Goal: Submit feedback/report problem: Submit feedback/report problem

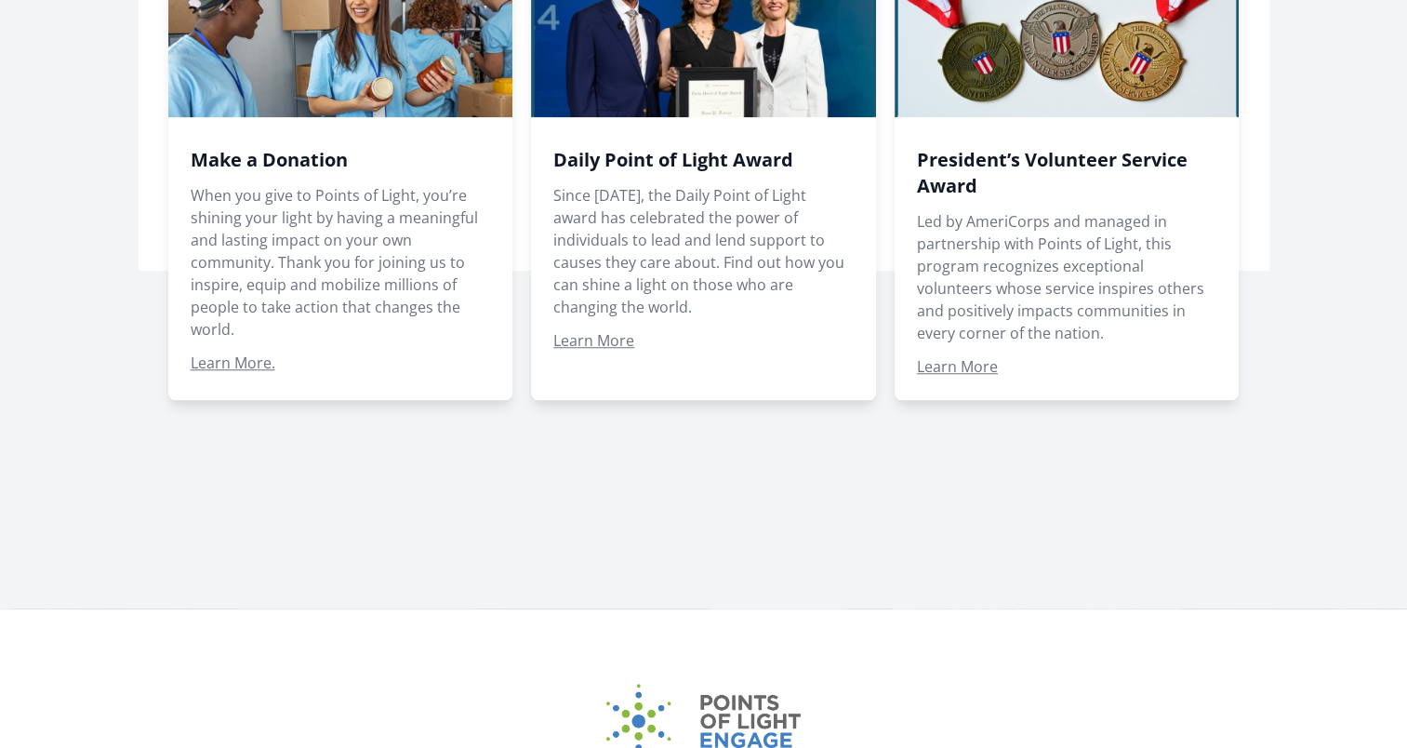
scroll to position [1302, 0]
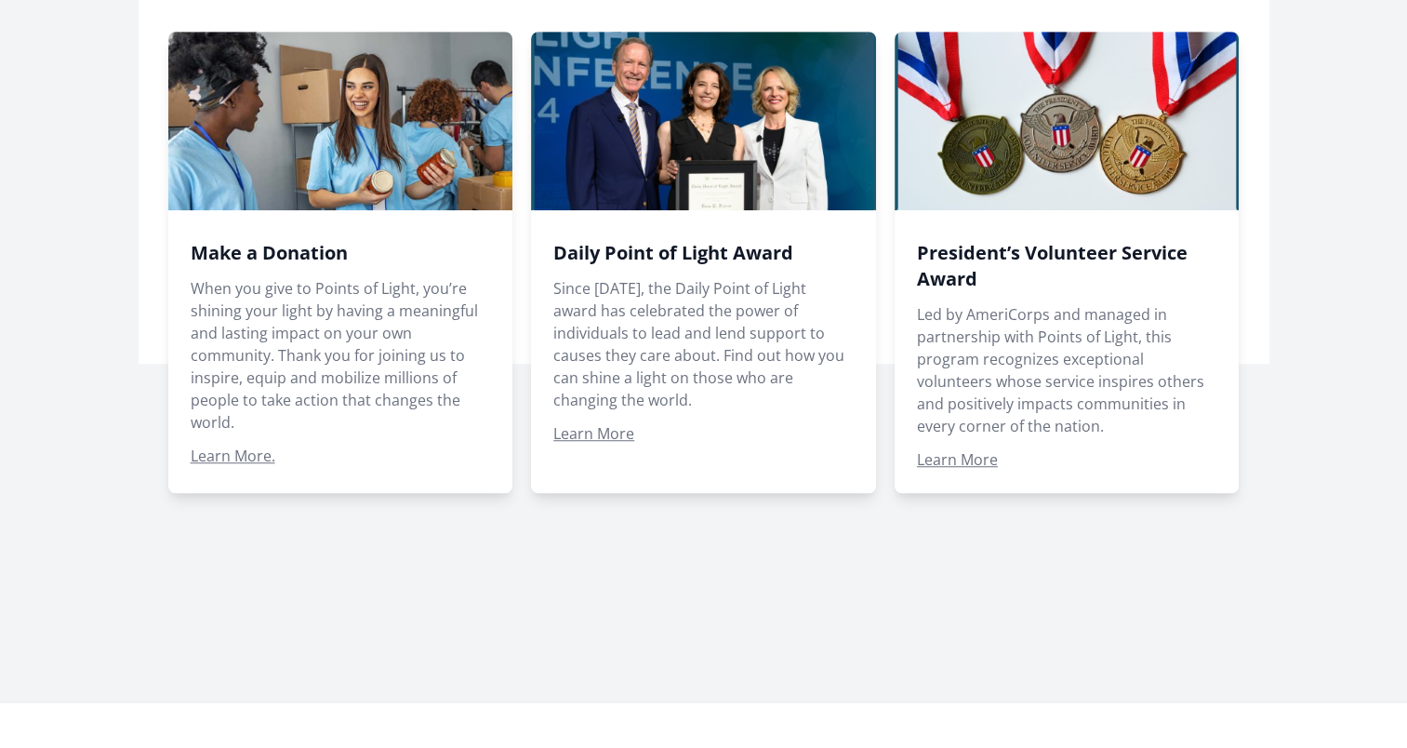
drag, startPoint x: 520, startPoint y: 474, endPoint x: 286, endPoint y: 513, distance: 237.6
click at [286, 513] on div at bounding box center [704, 247] width 1131 height 699
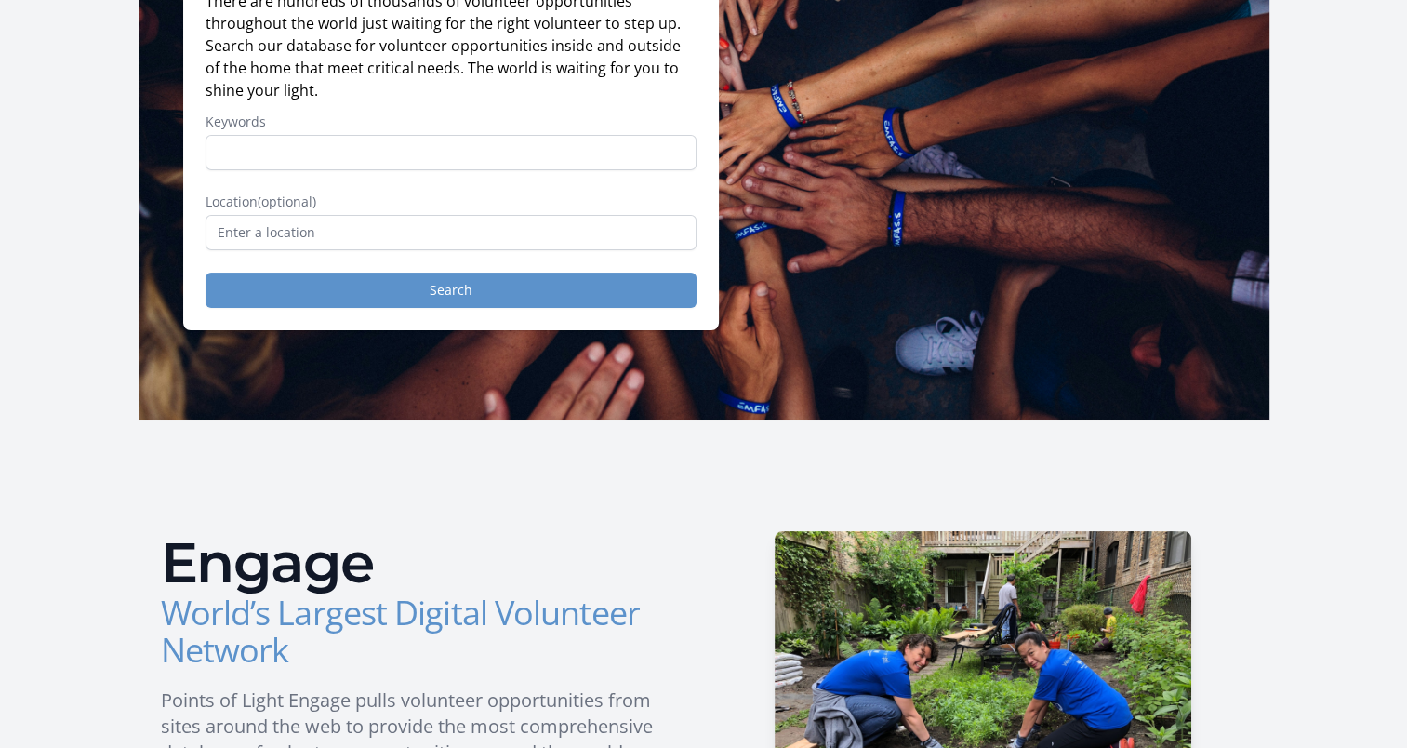
scroll to position [186, 0]
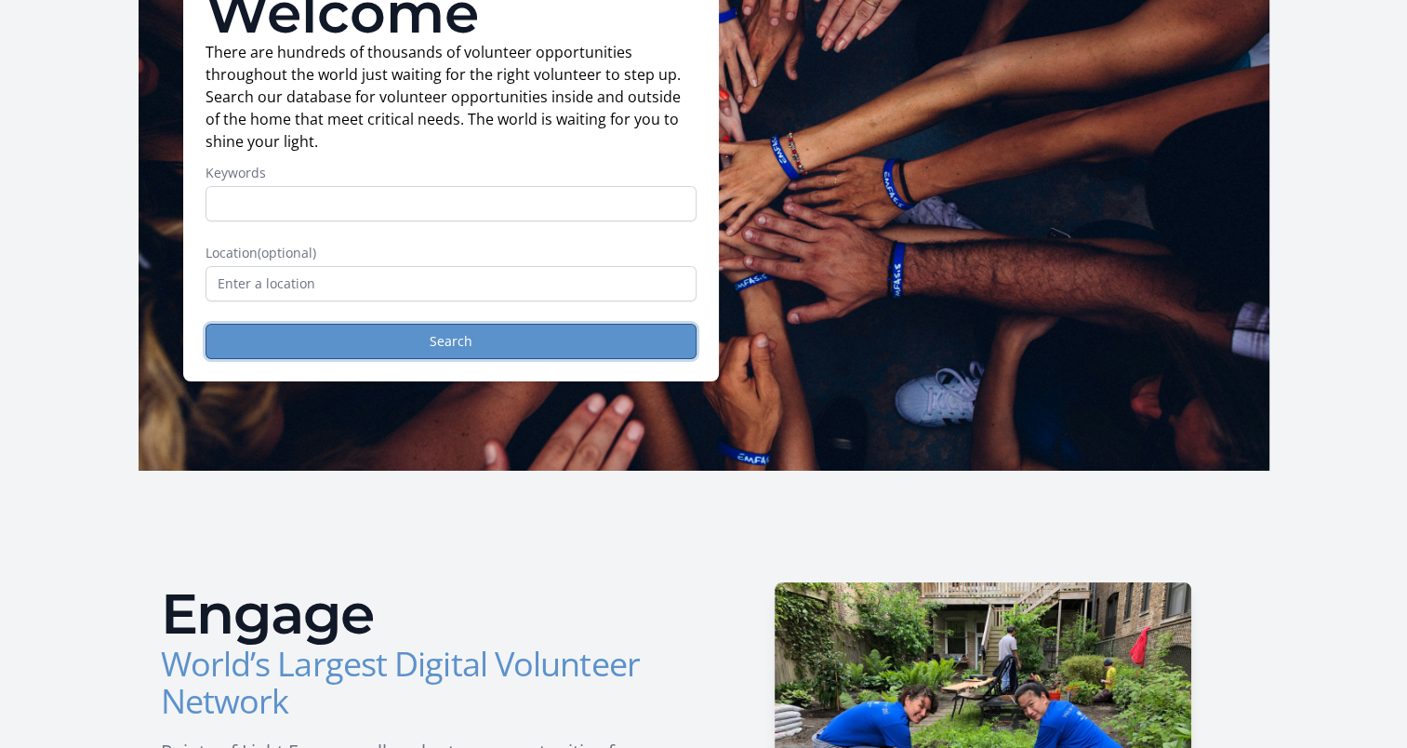
click at [321, 332] on button "Search" at bounding box center [451, 341] width 491 height 35
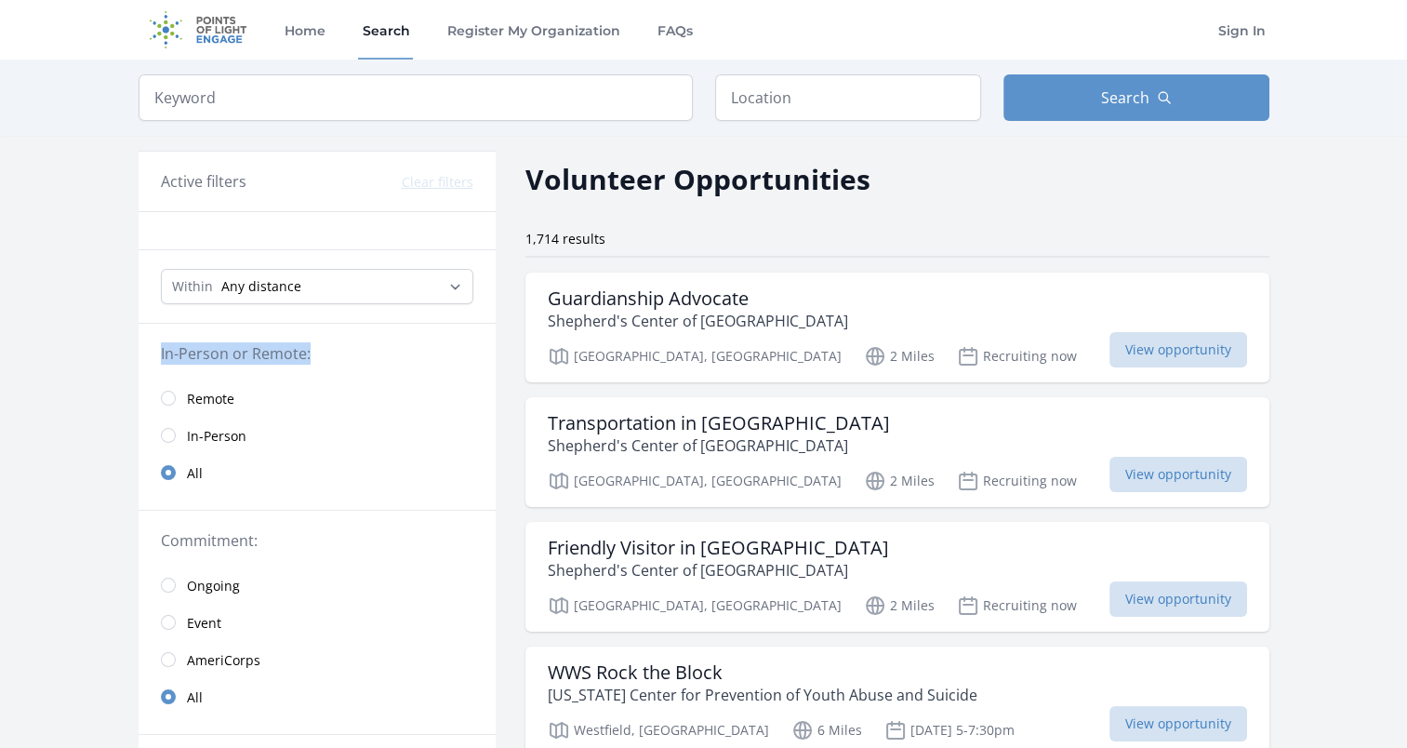
drag, startPoint x: 312, startPoint y: 339, endPoint x: 140, endPoint y: 364, distance: 174.8
click at [140, 364] on fieldset "In-Person or Remote: Remote In-Person All" at bounding box center [317, 416] width 357 height 149
drag, startPoint x: 140, startPoint y: 364, endPoint x: 107, endPoint y: 367, distance: 32.8
click at [834, 90] on input "text" at bounding box center [848, 97] width 266 height 47
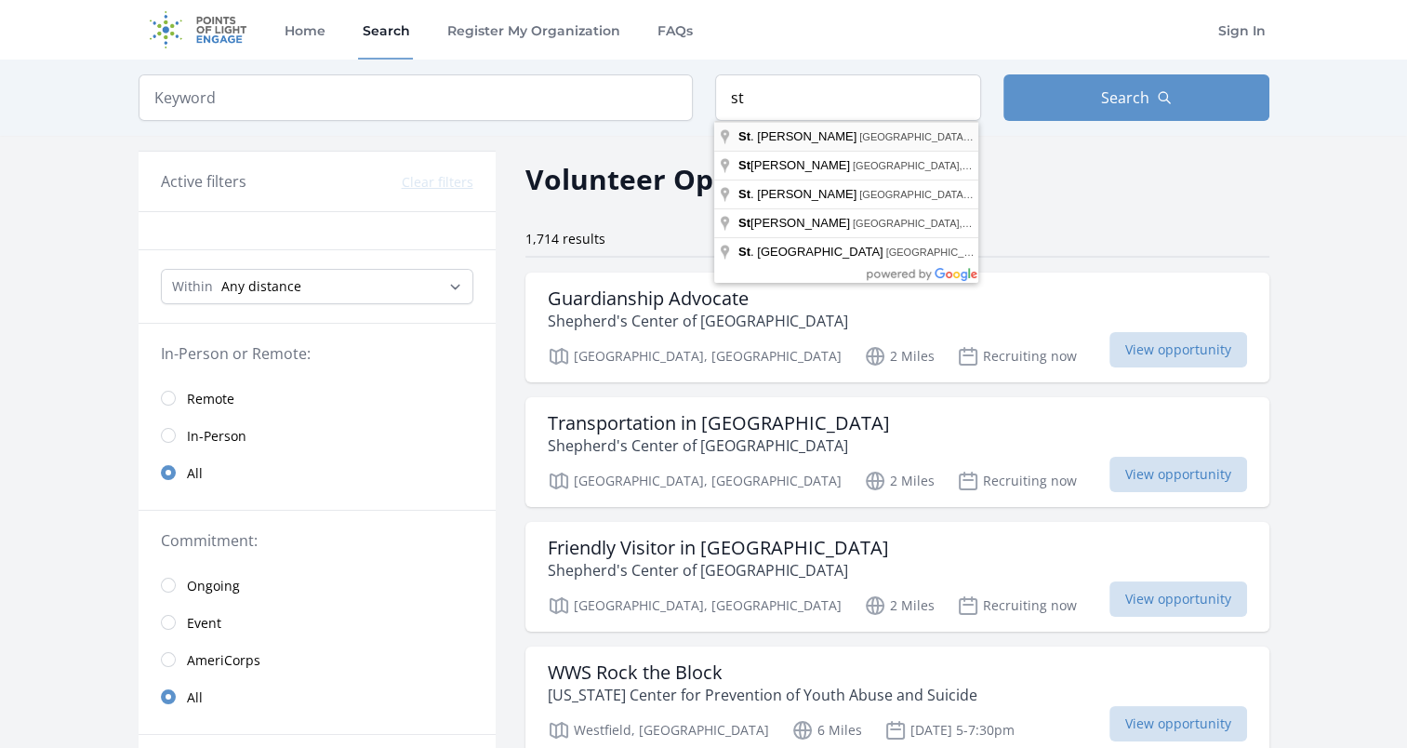
type input "St. Louis, MO, USA"
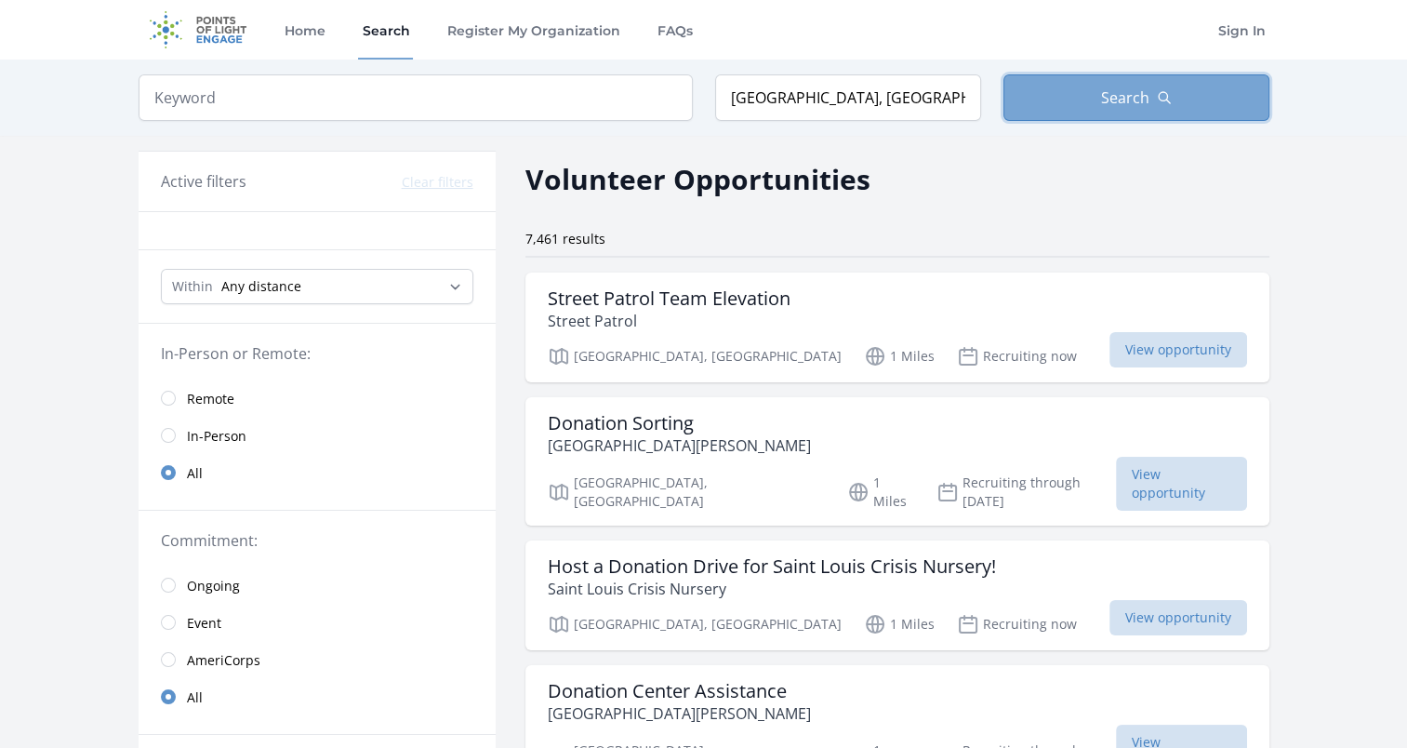
click at [1146, 94] on span "Search" at bounding box center [1125, 97] width 48 height 22
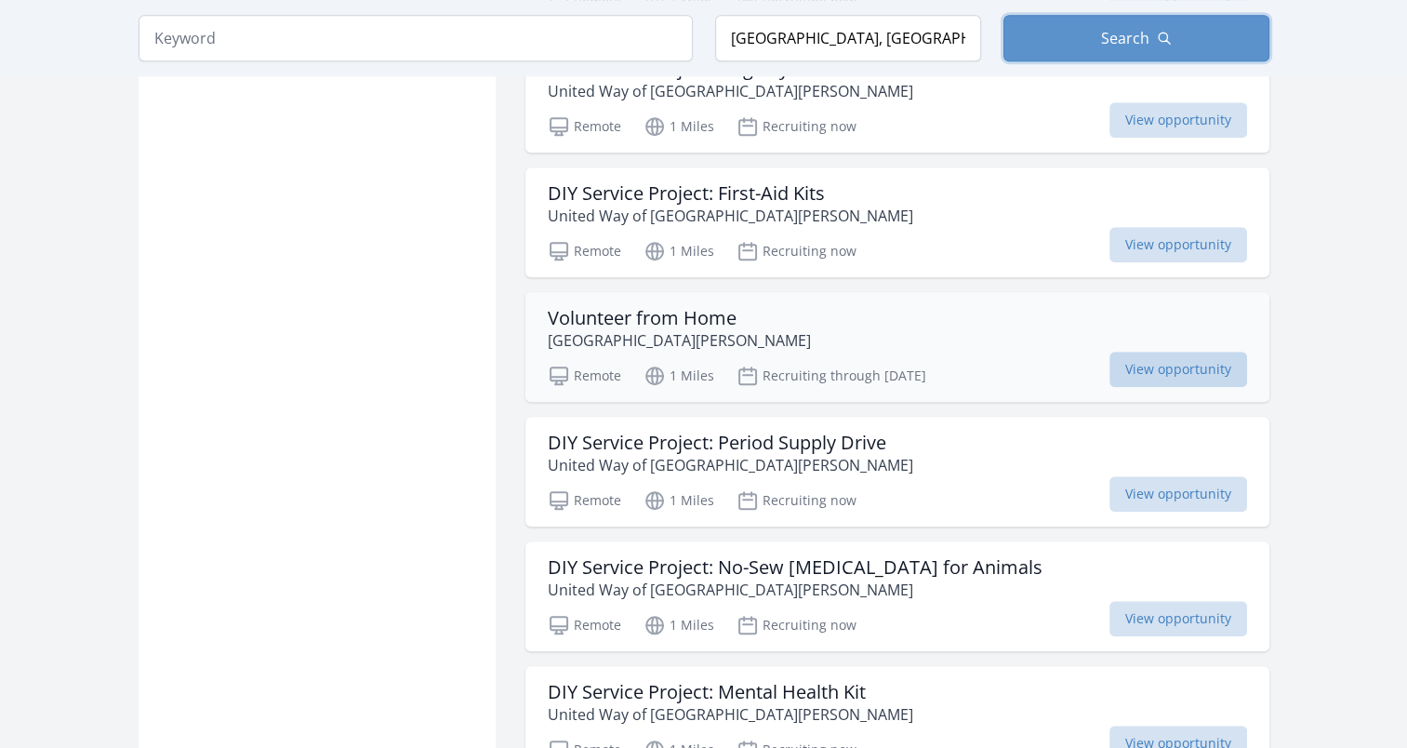
scroll to position [1581, 0]
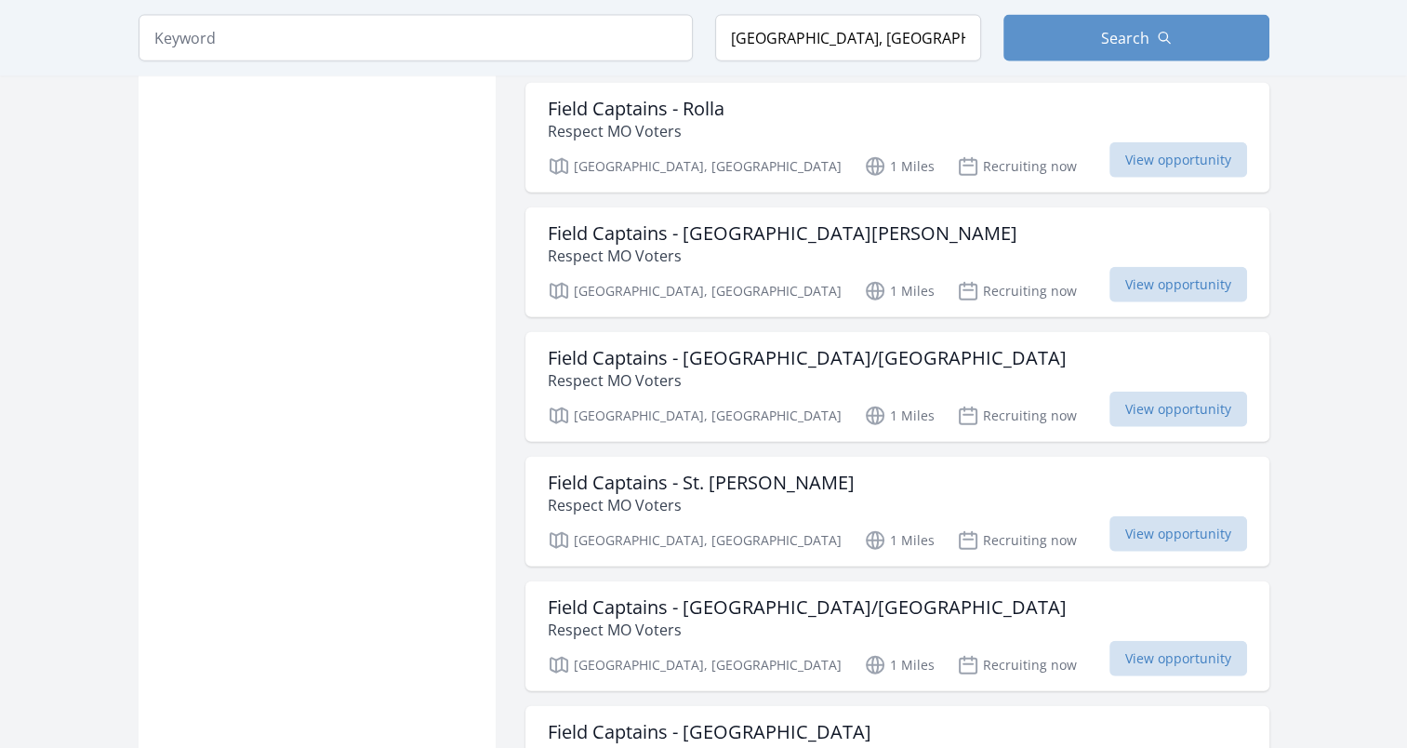
scroll to position [4464, 0]
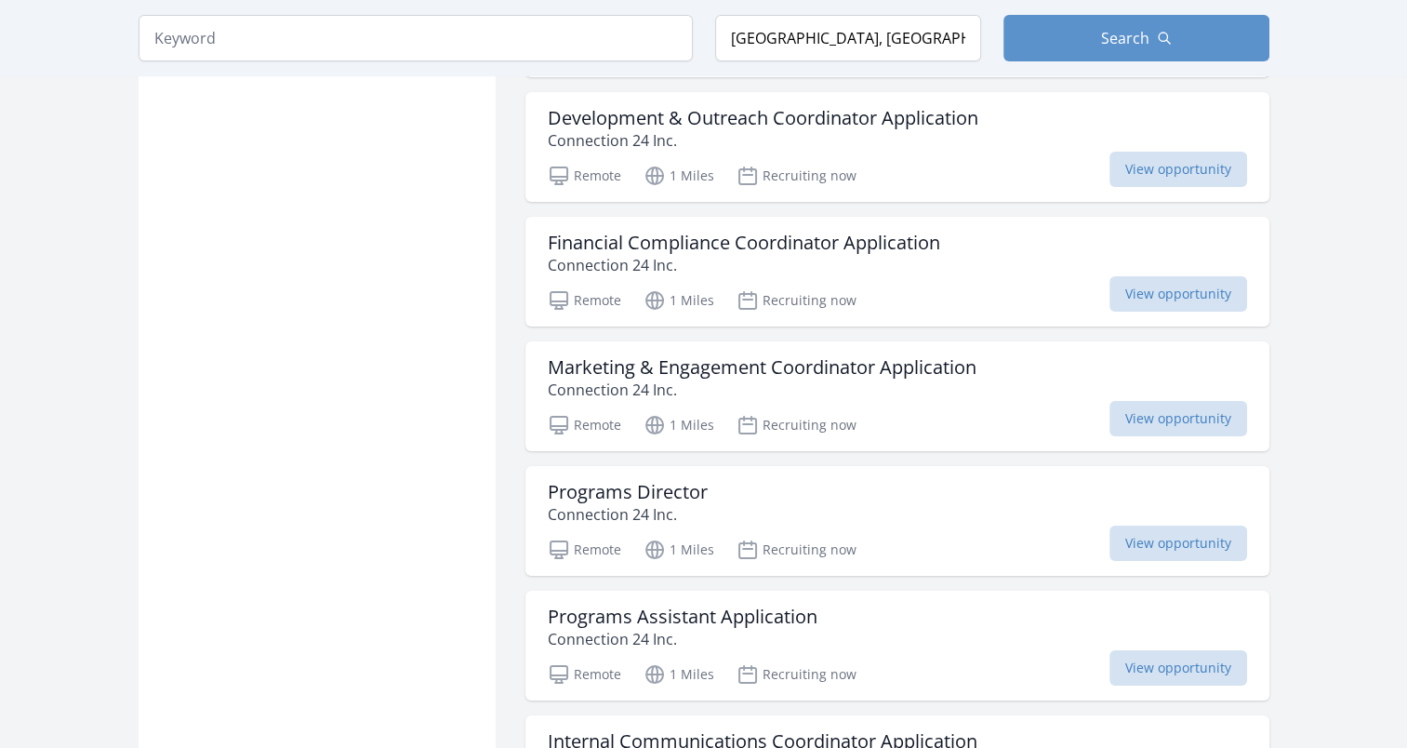
scroll to position [7068, 0]
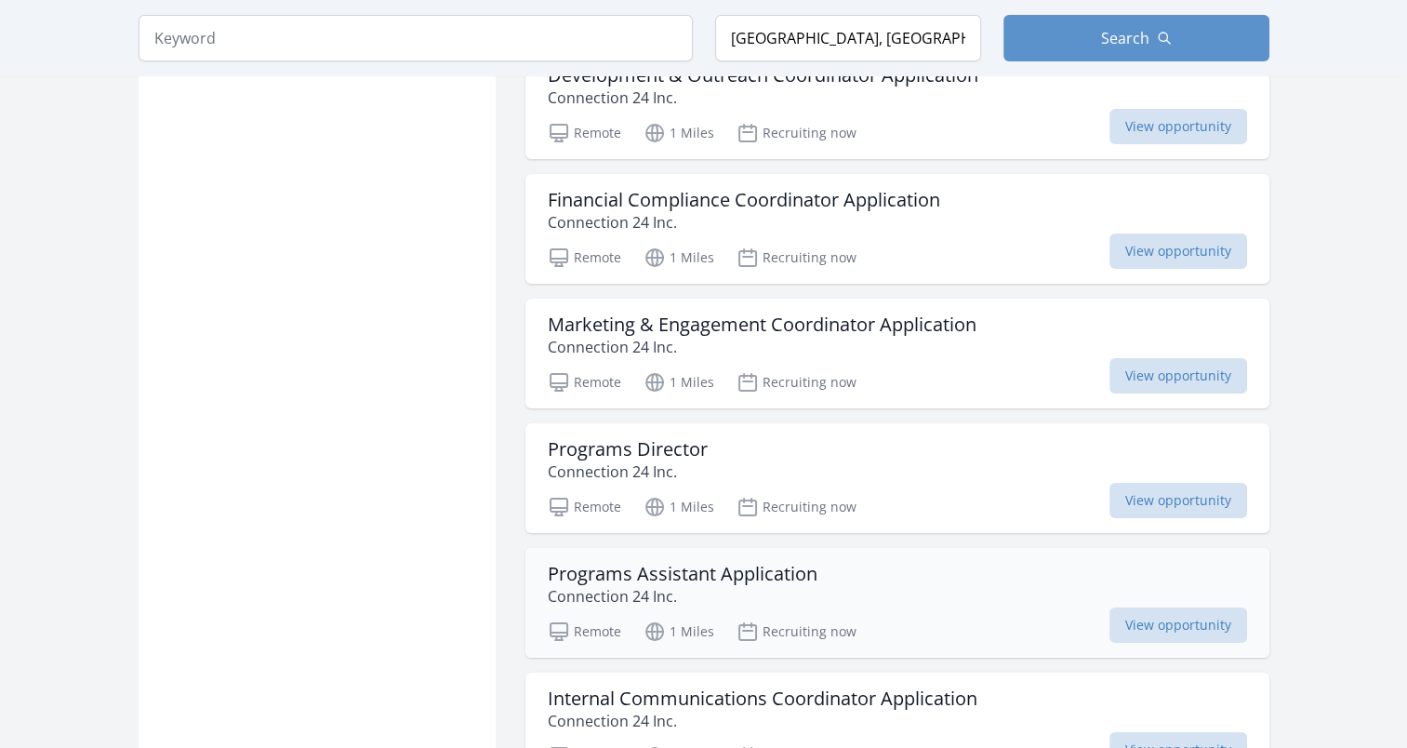
click at [626, 585] on p "Connection 24 Inc." at bounding box center [683, 596] width 270 height 22
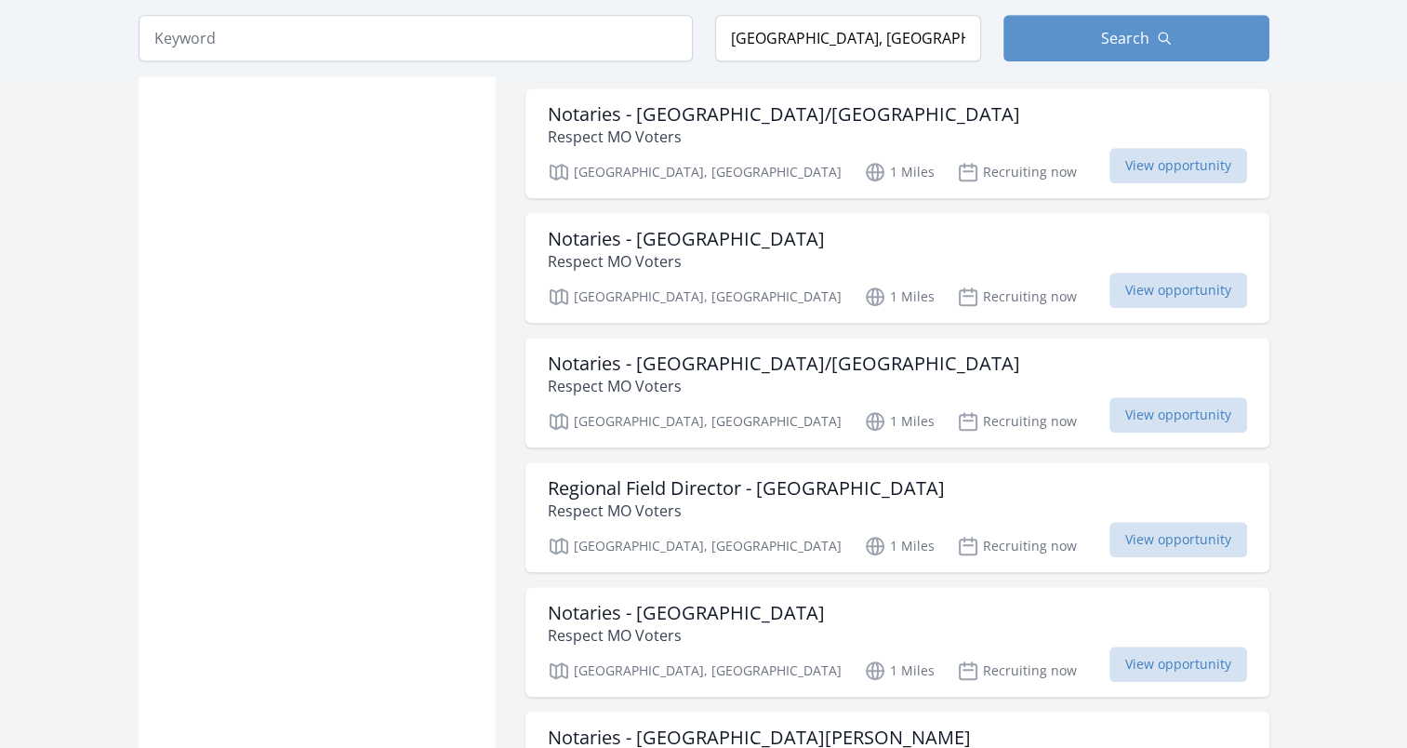
scroll to position [8278, 0]
click at [1130, 45] on span "Search" at bounding box center [1125, 38] width 48 height 22
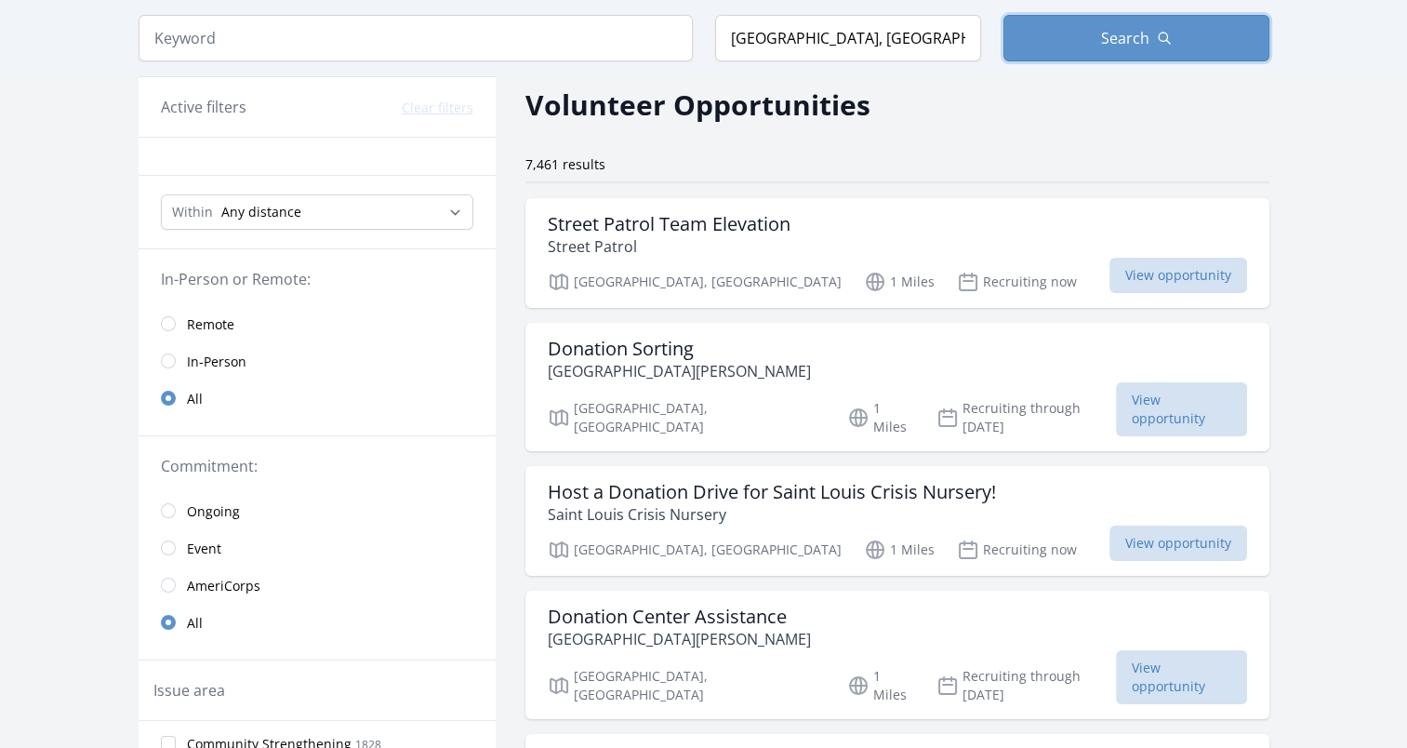
scroll to position [0, 0]
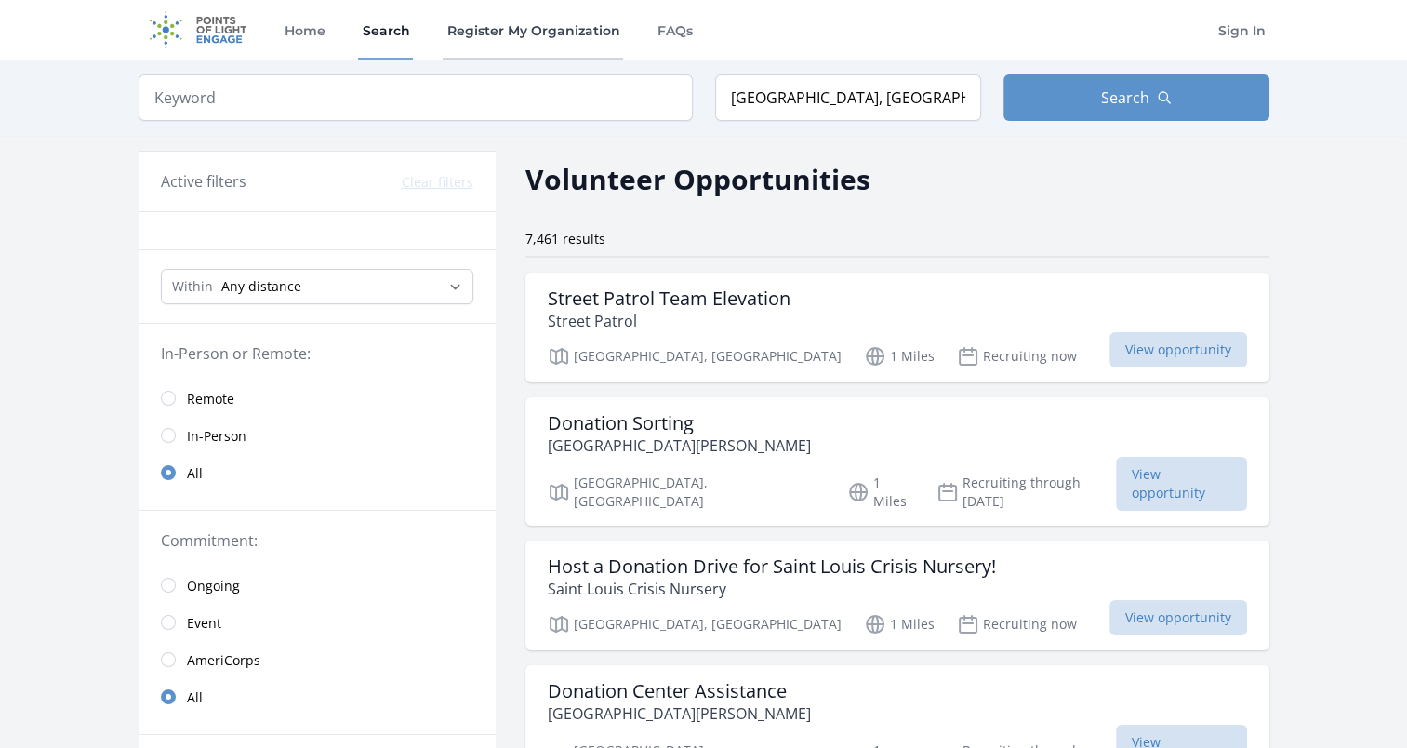
click at [556, 35] on link "Register My Organization" at bounding box center [533, 30] width 180 height 60
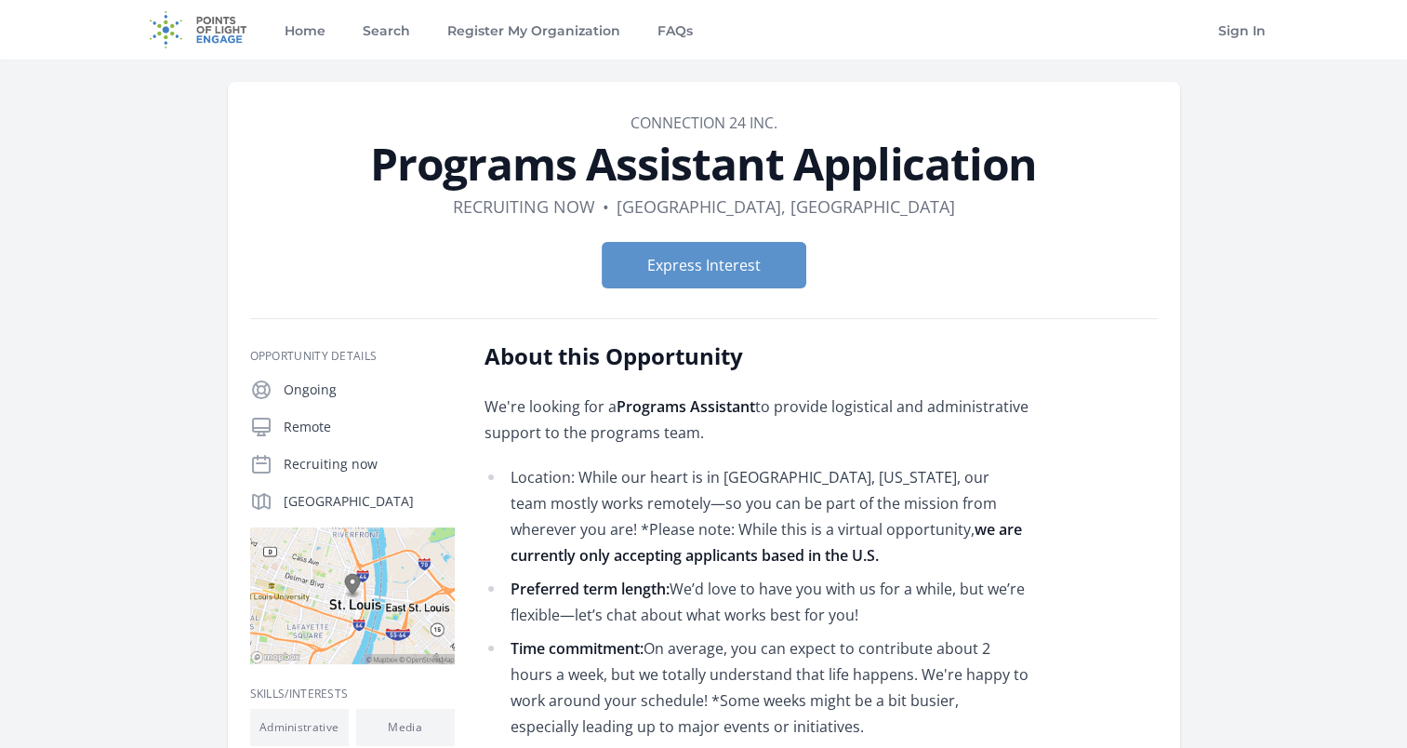
drag, startPoint x: 625, startPoint y: 119, endPoint x: 786, endPoint y: 130, distance: 161.3
click at [786, 130] on dd "Connection 24 Inc." at bounding box center [704, 123] width 908 height 22
drag, startPoint x: 786, startPoint y: 130, endPoint x: 783, endPoint y: 119, distance: 11.5
click at [783, 119] on dd "Connection 24 Inc." at bounding box center [704, 123] width 908 height 22
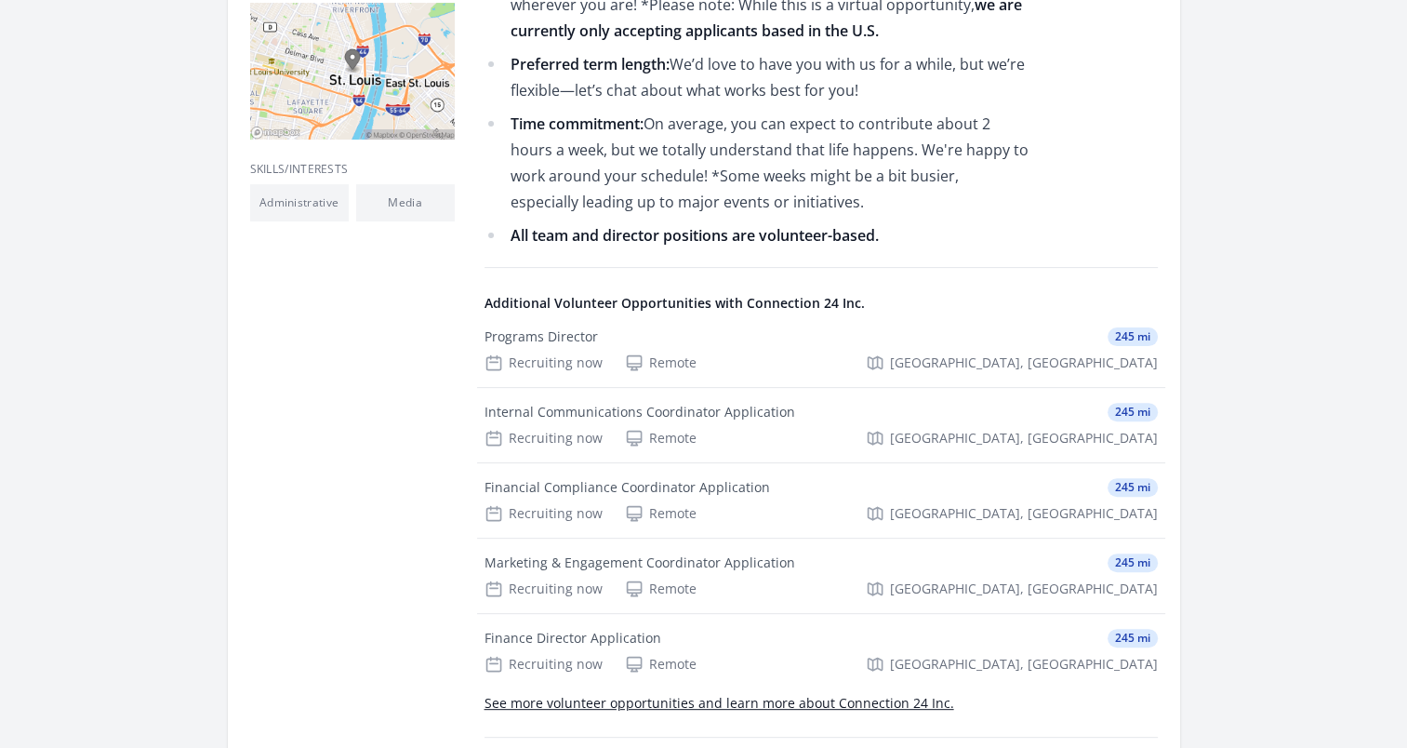
scroll to position [558, 0]
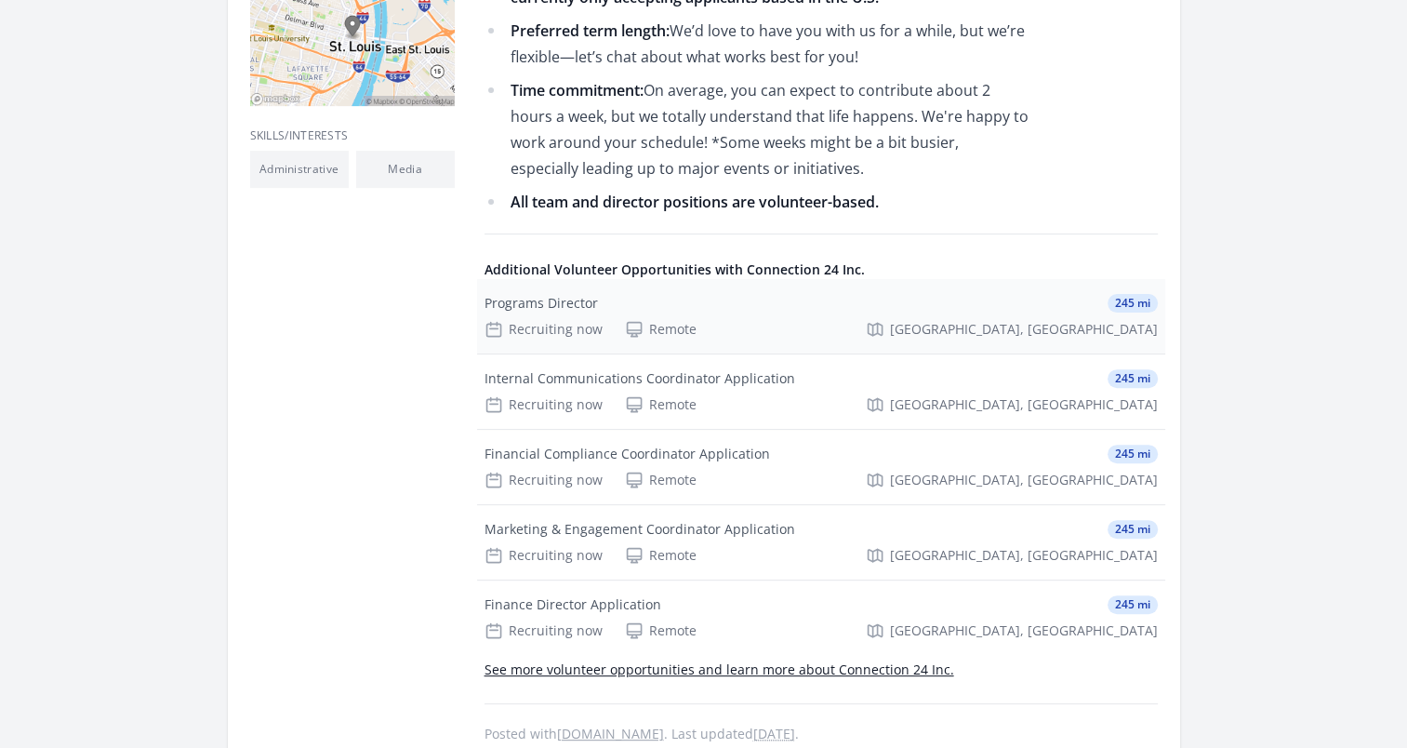
click at [556, 304] on div "Programs Director" at bounding box center [541, 303] width 113 height 19
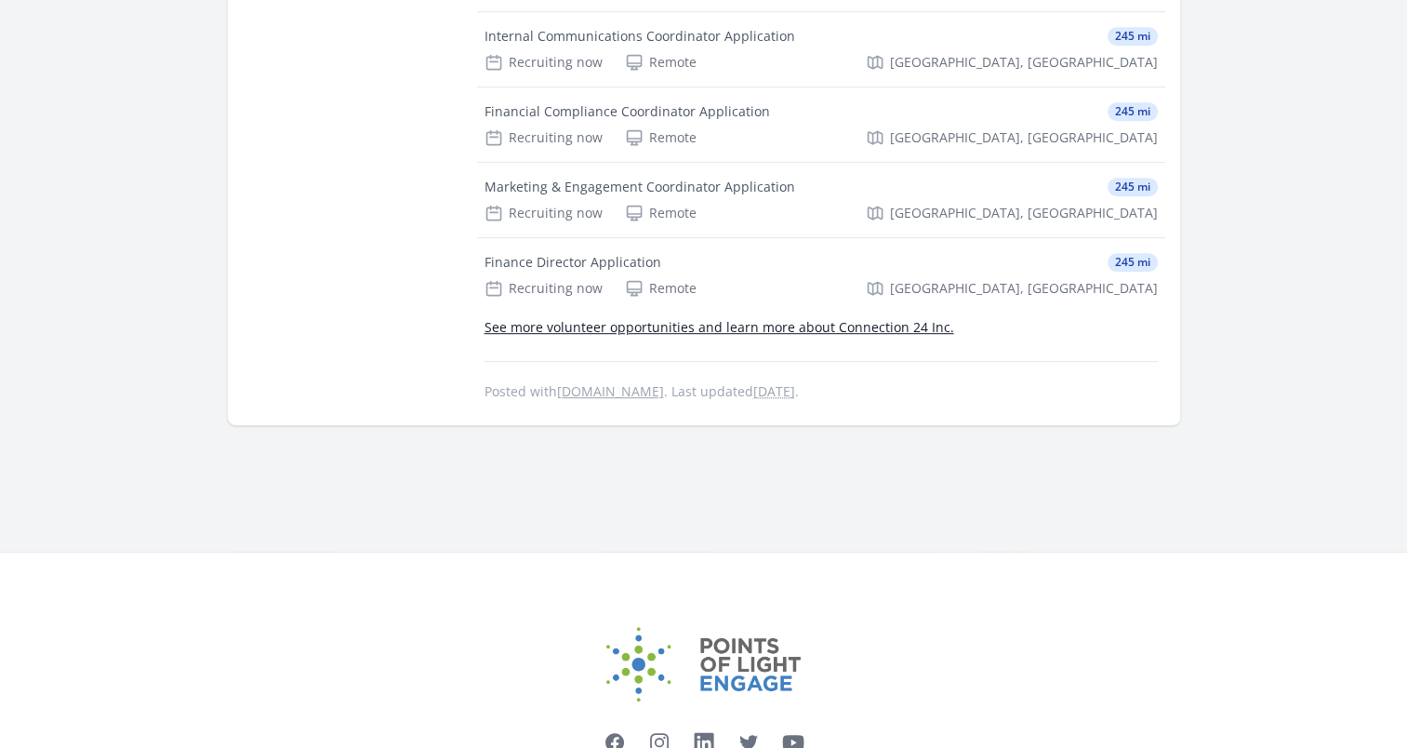
scroll to position [1023, 0]
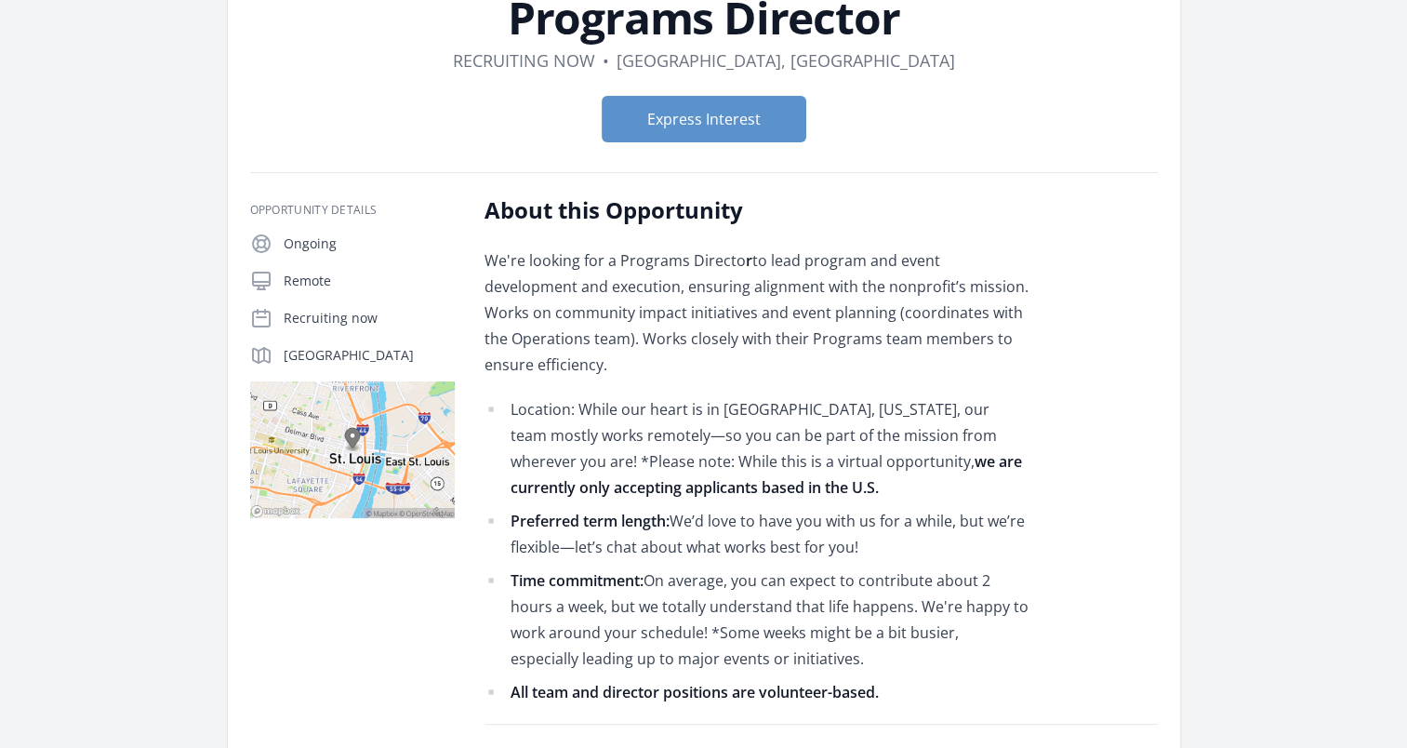
scroll to position [279, 0]
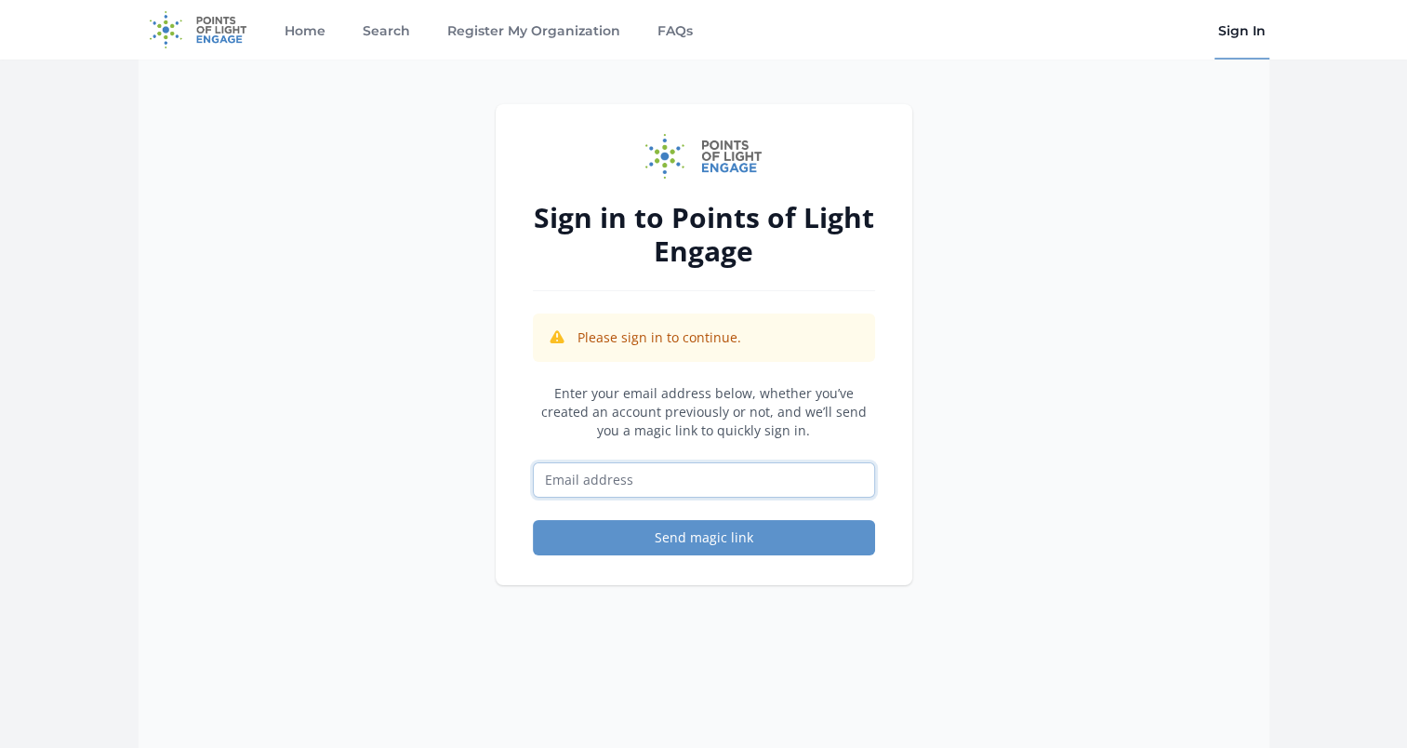
click at [572, 472] on input "Email address" at bounding box center [704, 479] width 342 height 35
type input "[EMAIL_ADDRESS][DOMAIN_NAME]"
click at [652, 535] on button "Send magic link" at bounding box center [704, 537] width 342 height 35
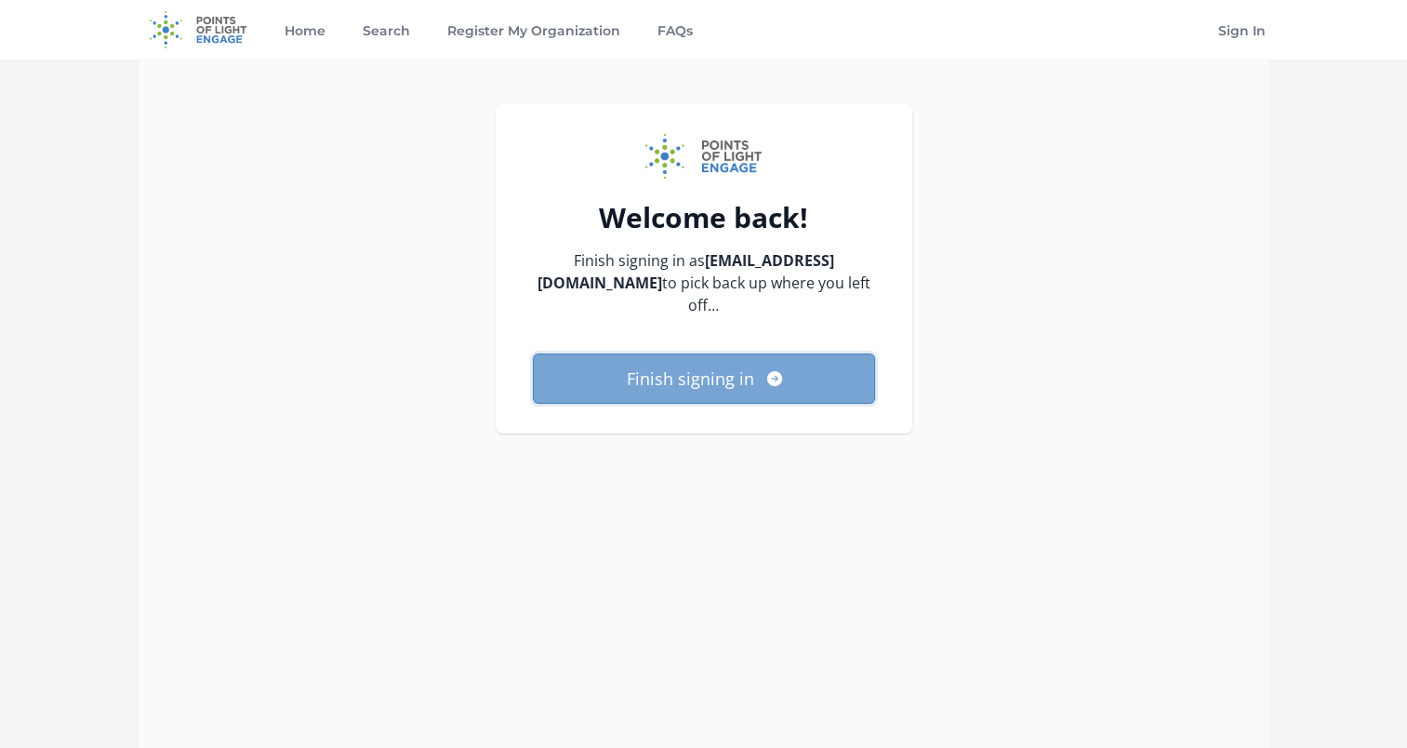
click at [691, 365] on button "Finish signing in" at bounding box center [704, 378] width 342 height 50
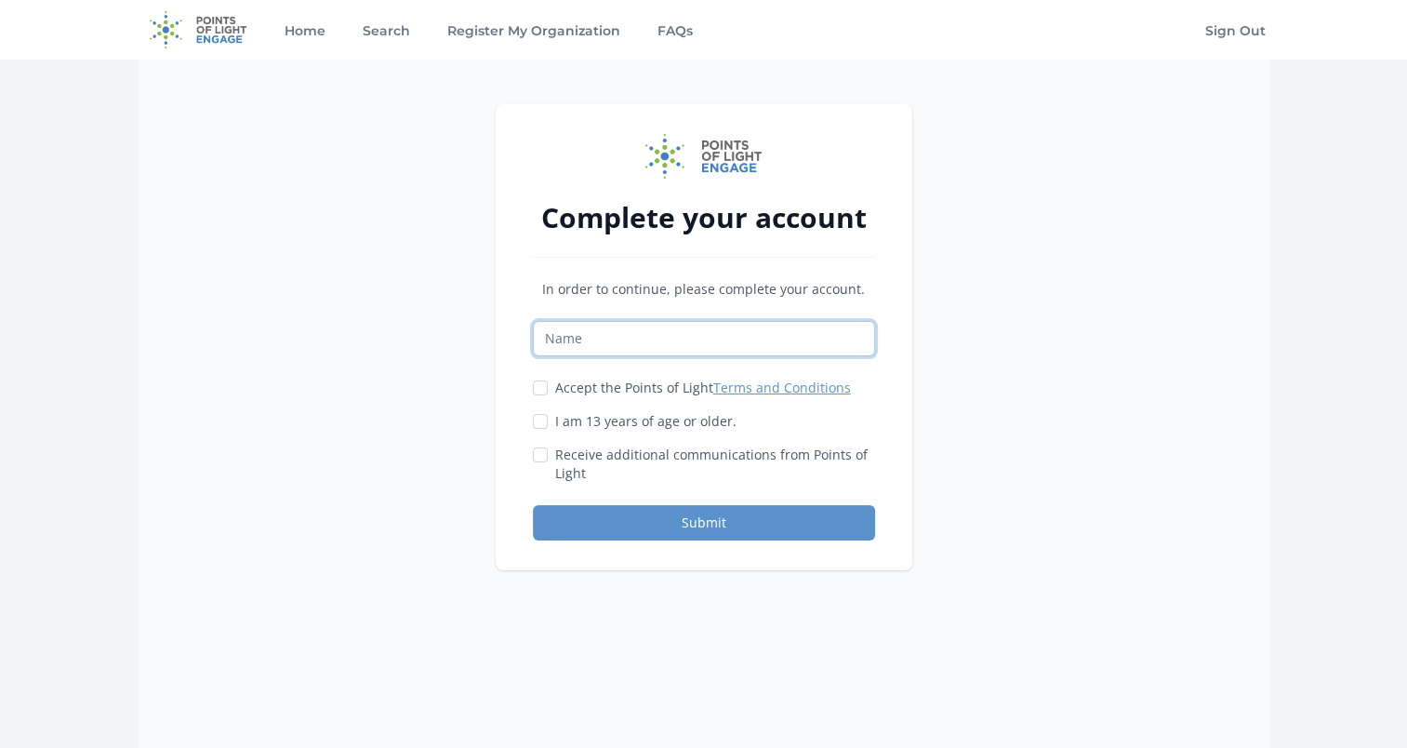
click at [592, 339] on input "Name" at bounding box center [704, 338] width 342 height 35
click at [1172, 353] on div "Complete your account In order to continue, please complete your account. Accep…" at bounding box center [704, 434] width 1131 height 748
click at [548, 385] on div "Accept the Points of Light Terms and Conditions" at bounding box center [704, 388] width 342 height 19
click at [541, 406] on div "Accept the Points of Light Terms and Conditions I am 13 years of age or older." at bounding box center [704, 431] width 342 height 104
click at [545, 382] on input "Accept the Points of Light Terms and Conditions" at bounding box center [540, 387] width 15 height 15
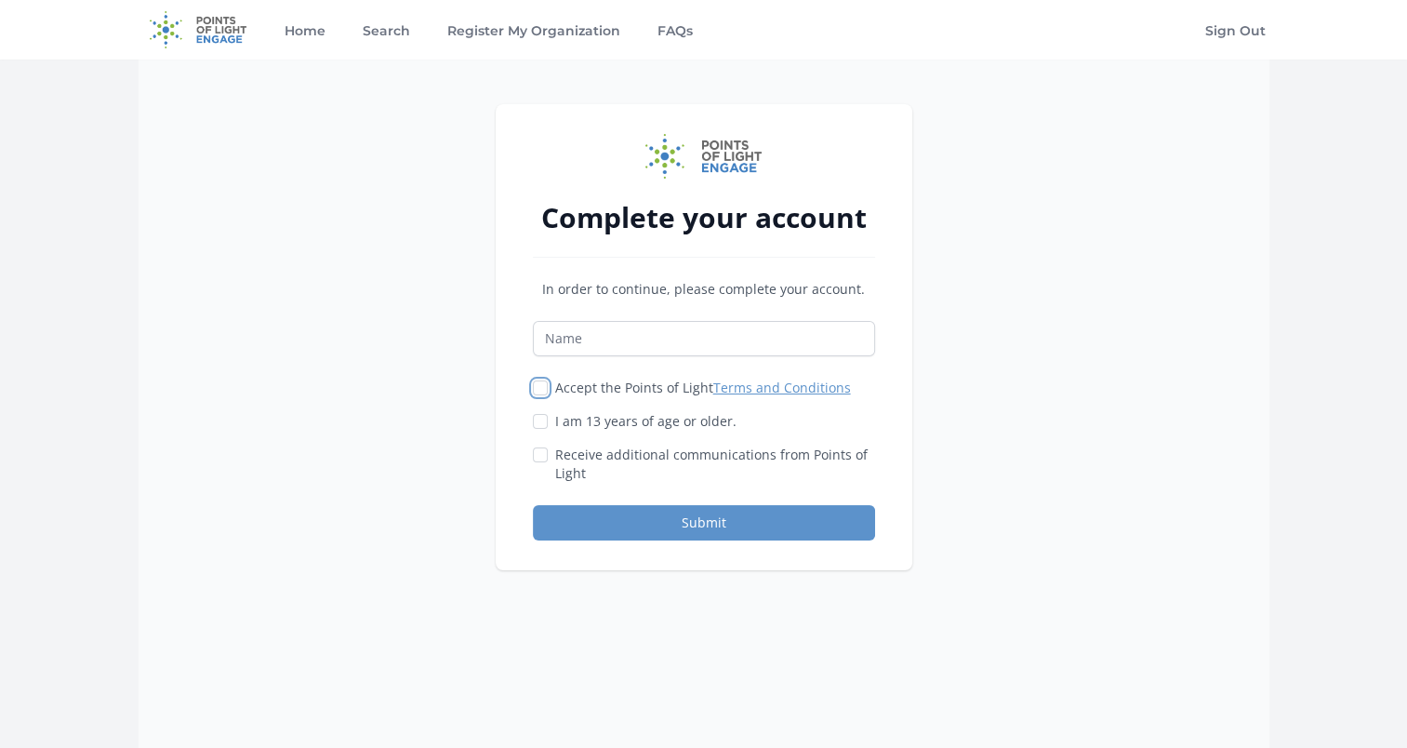
checkbox input "true"
click at [539, 417] on input "I am 13 years of age or older." at bounding box center [540, 421] width 15 height 15
checkbox input "true"
drag, startPoint x: 542, startPoint y: 458, endPoint x: 544, endPoint y: 438, distance: 19.6
click at [542, 457] on input "Receive additional communications from Points of Light" at bounding box center [540, 454] width 15 height 15
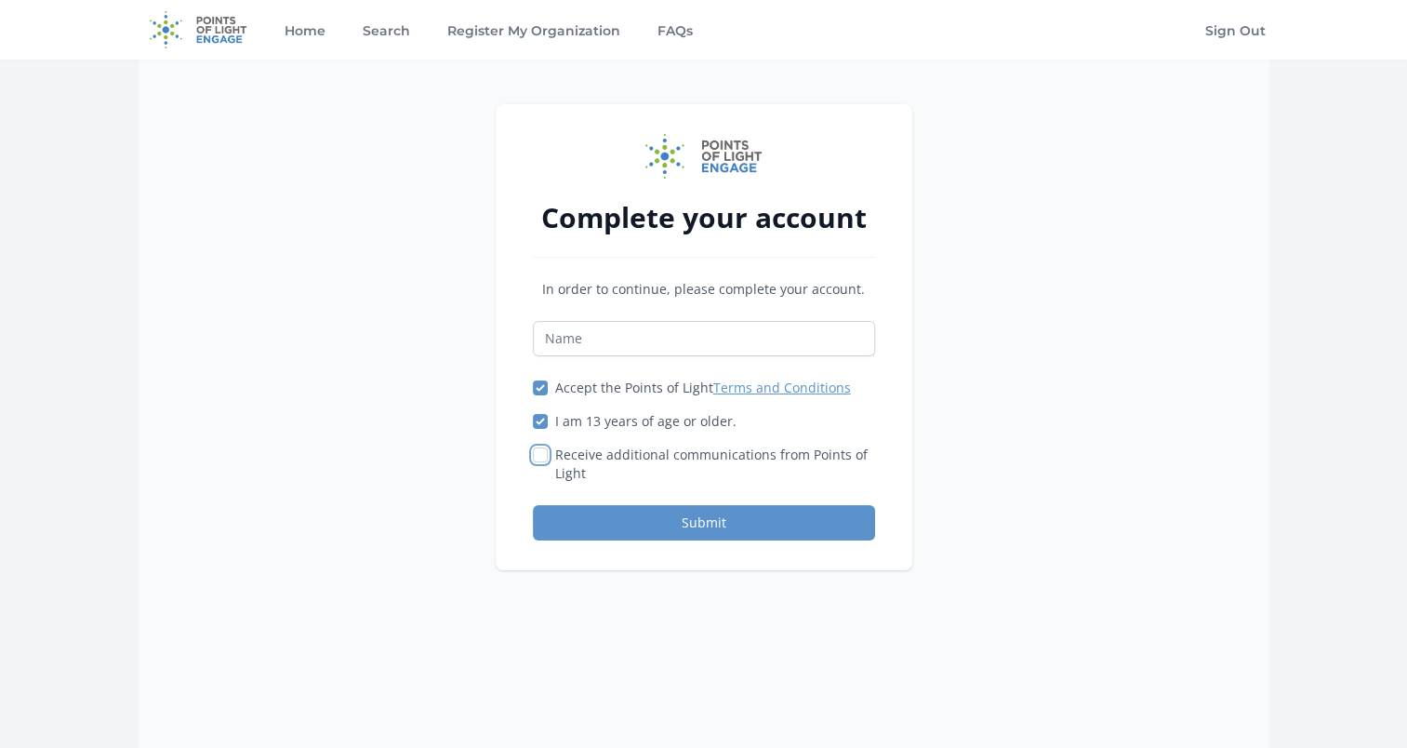
checkbox input "true"
click at [576, 343] on input "Name" at bounding box center [704, 338] width 342 height 35
type input "Nikki Ashley"
click at [417, 414] on div "Complete your account In order to continue, please complete your account. Nikki…" at bounding box center [704, 434] width 1131 height 748
click at [677, 513] on button "Submit" at bounding box center [704, 522] width 342 height 35
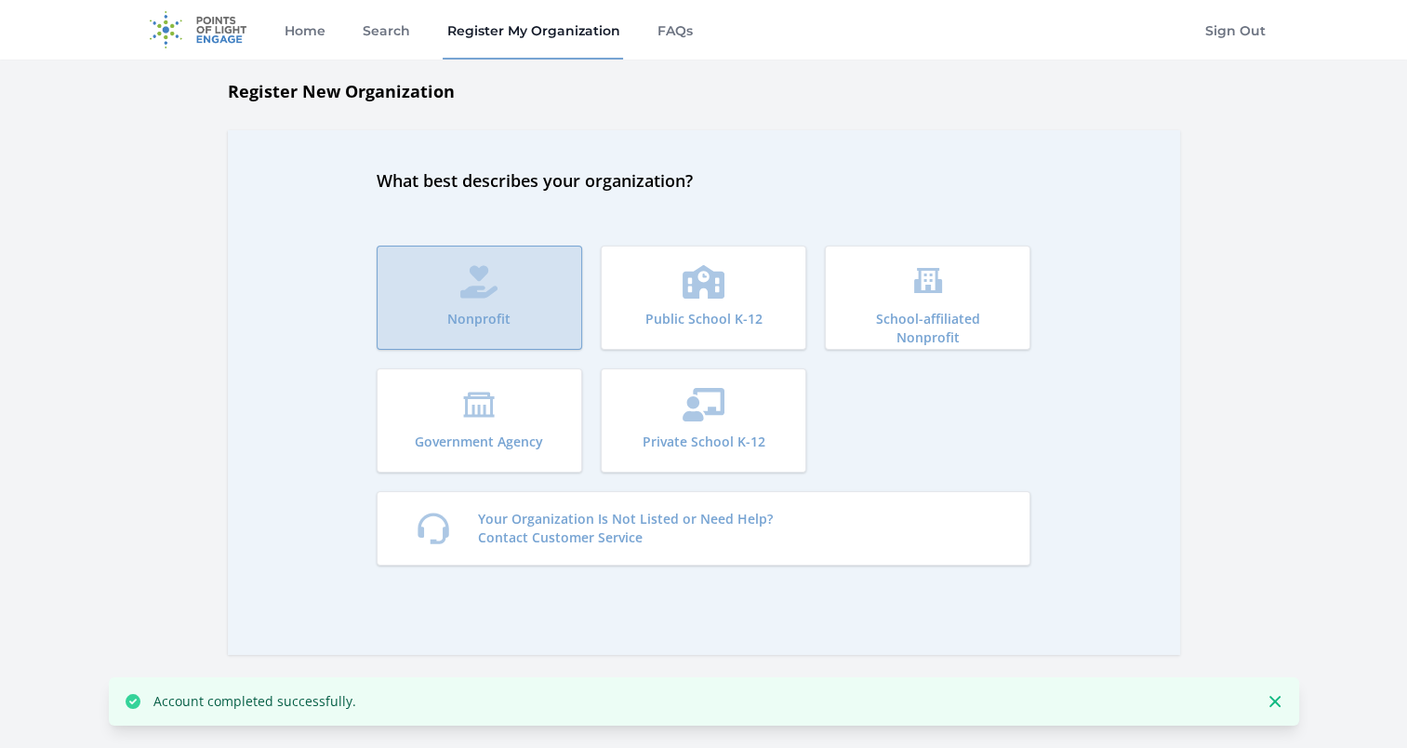
click at [442, 306] on button "Nonprofit" at bounding box center [480, 298] width 206 height 104
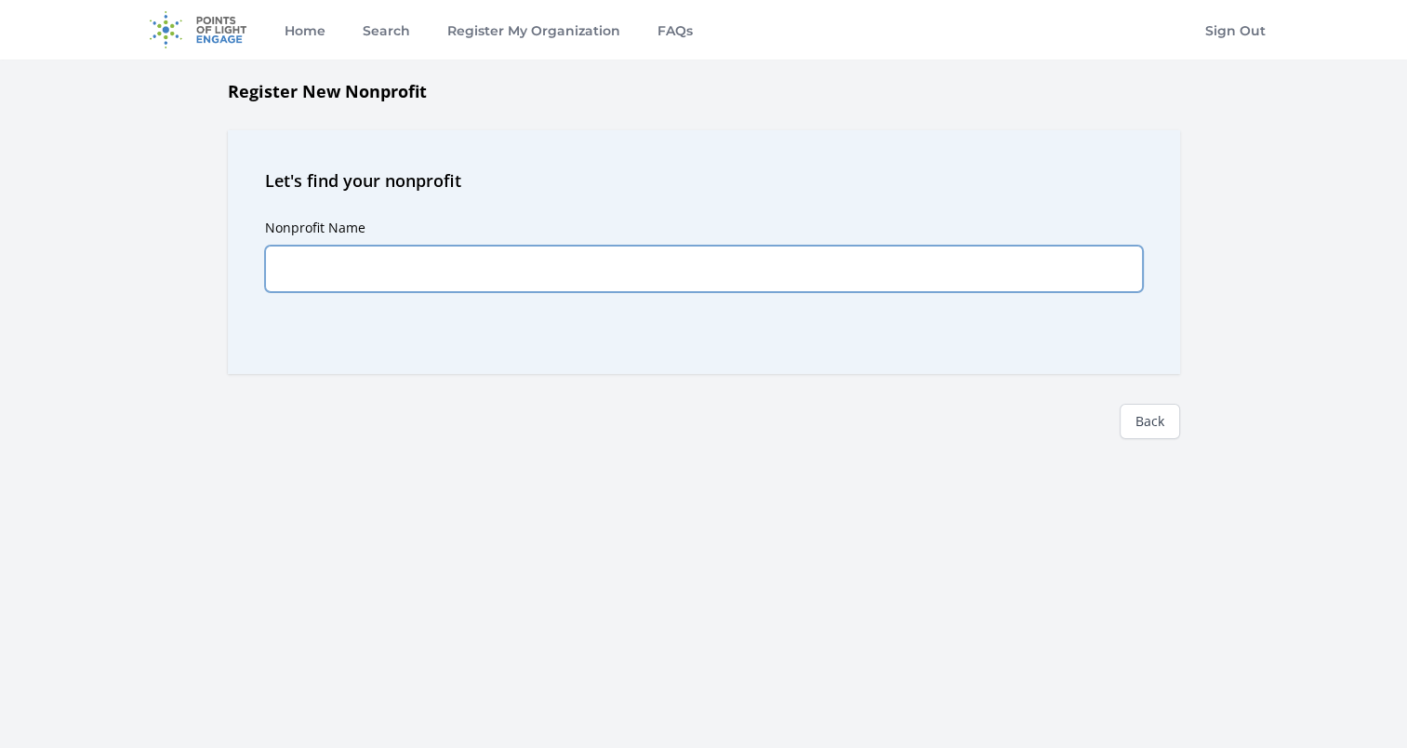
click at [340, 267] on input "Nonprofit Name" at bounding box center [704, 269] width 878 height 47
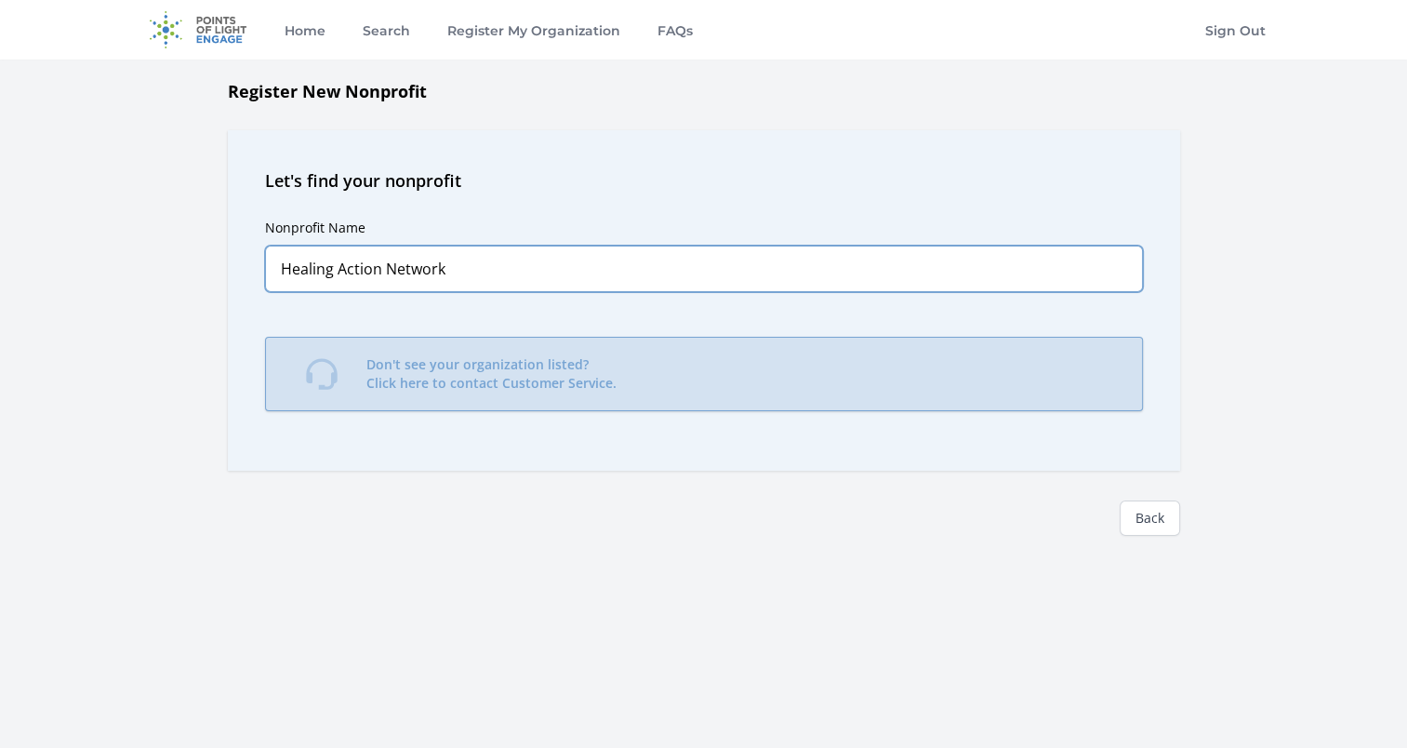
type input "Healing Action Network"
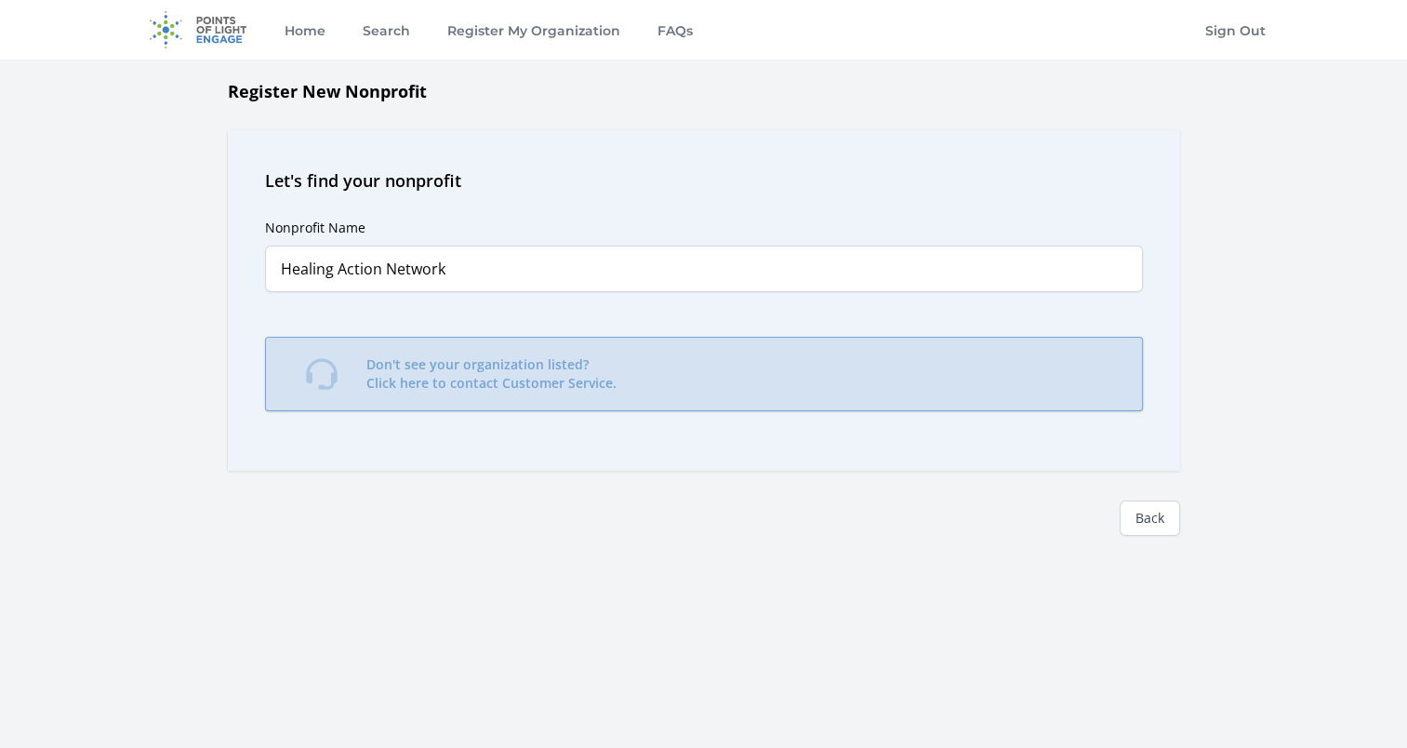
click at [439, 353] on link "Don't see your organization listed? Click here to contact Customer Service." at bounding box center [704, 374] width 878 height 74
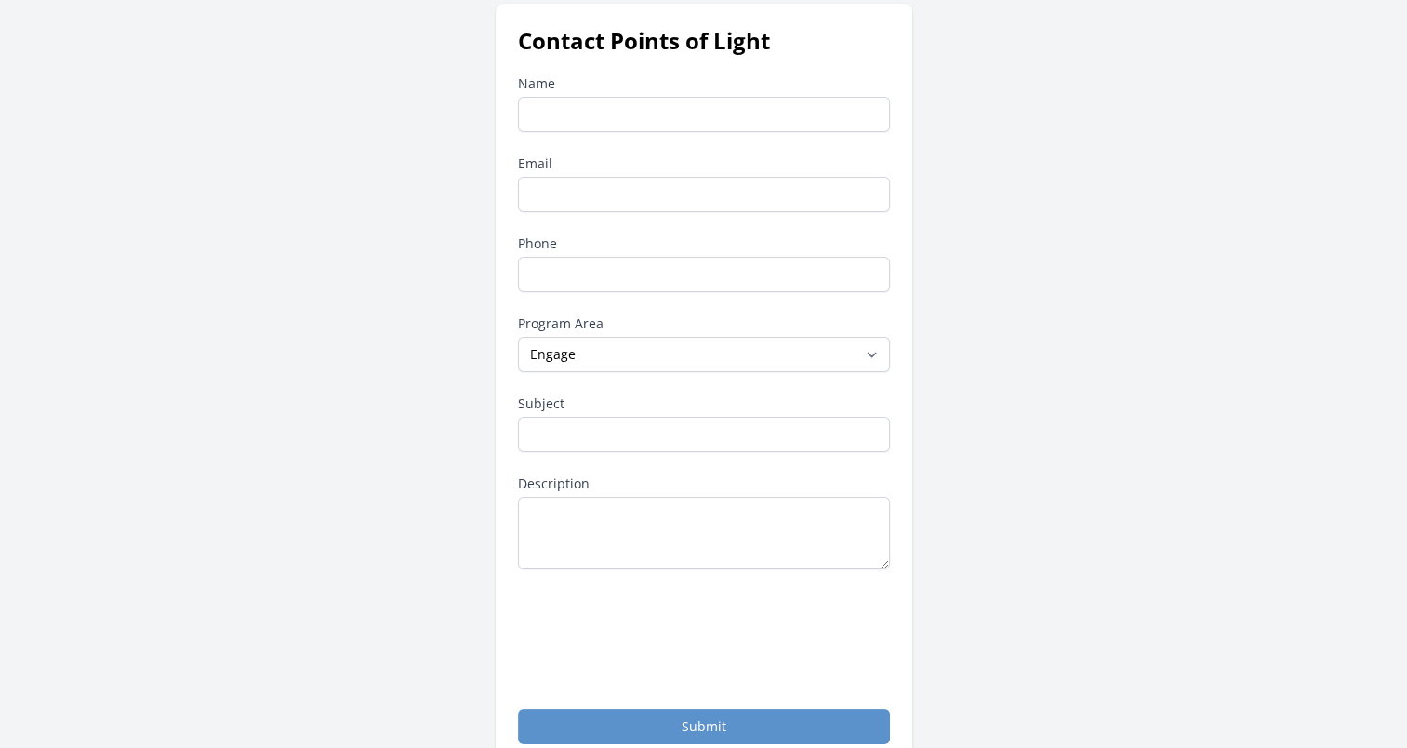
scroll to position [93, 0]
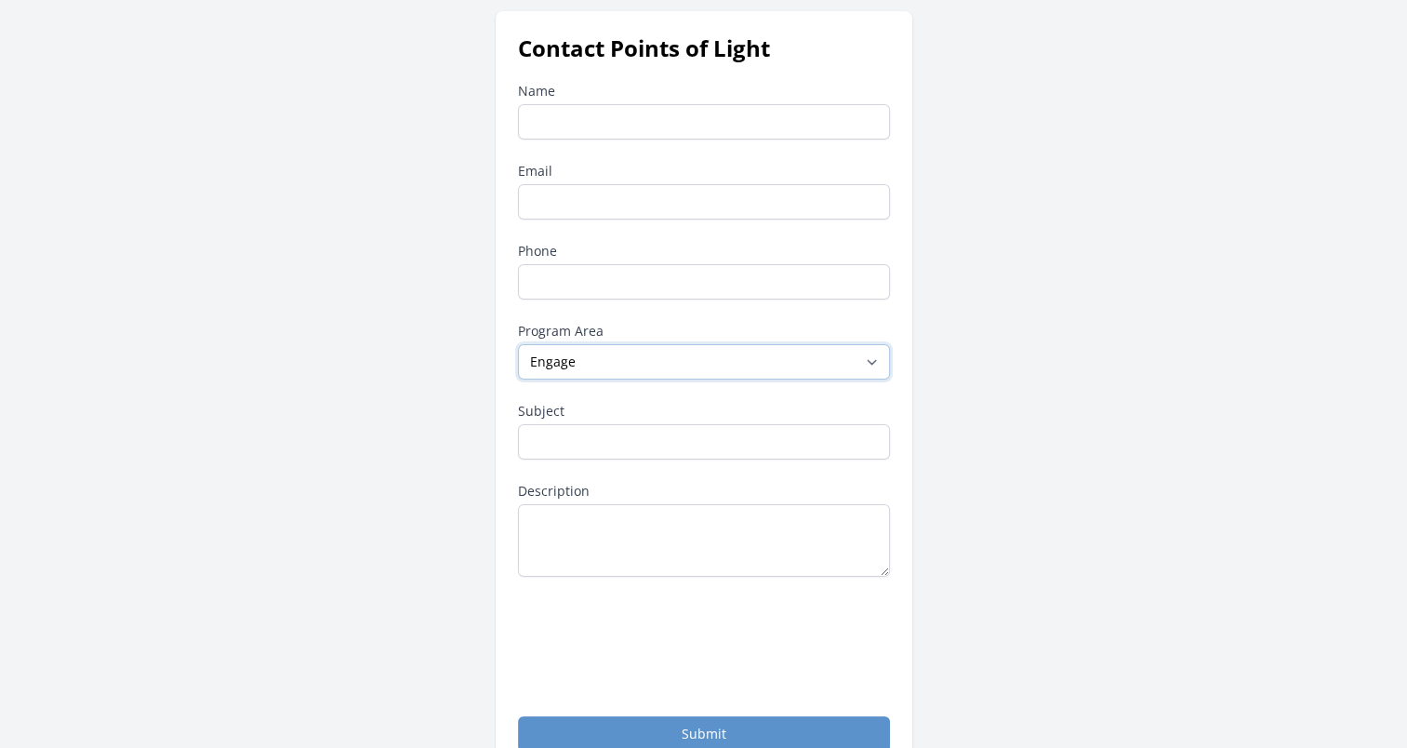
click at [608, 361] on select "--None-- Daily Point of Light Award Disney Family Volunteer Rewards Global Netw…" at bounding box center [704, 361] width 372 height 35
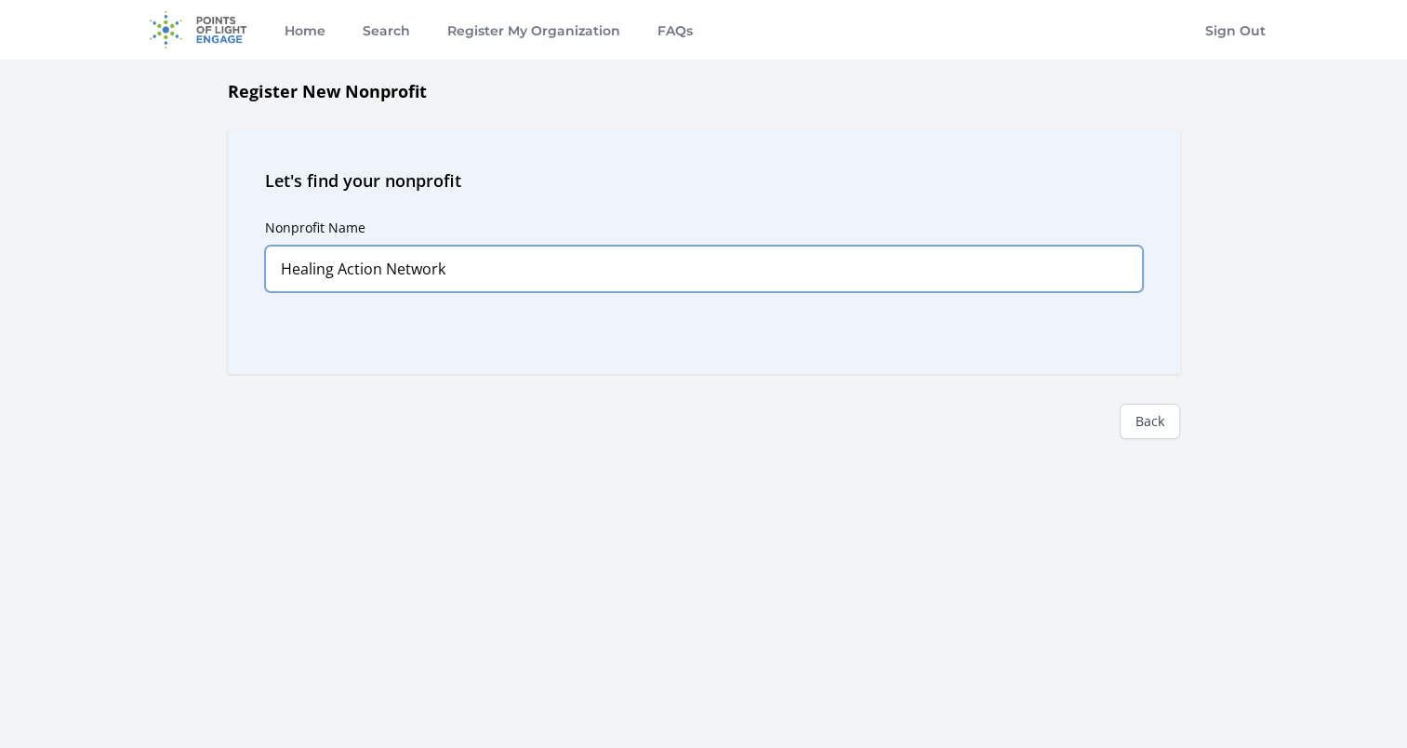
click at [484, 264] on input "Healing Action Network" at bounding box center [704, 269] width 878 height 47
drag, startPoint x: 480, startPoint y: 265, endPoint x: 386, endPoint y: 277, distance: 94.7
click at [386, 277] on input "Healing Action Network" at bounding box center [704, 269] width 878 height 47
click at [478, 260] on input "Healing Action Network" at bounding box center [704, 269] width 878 height 47
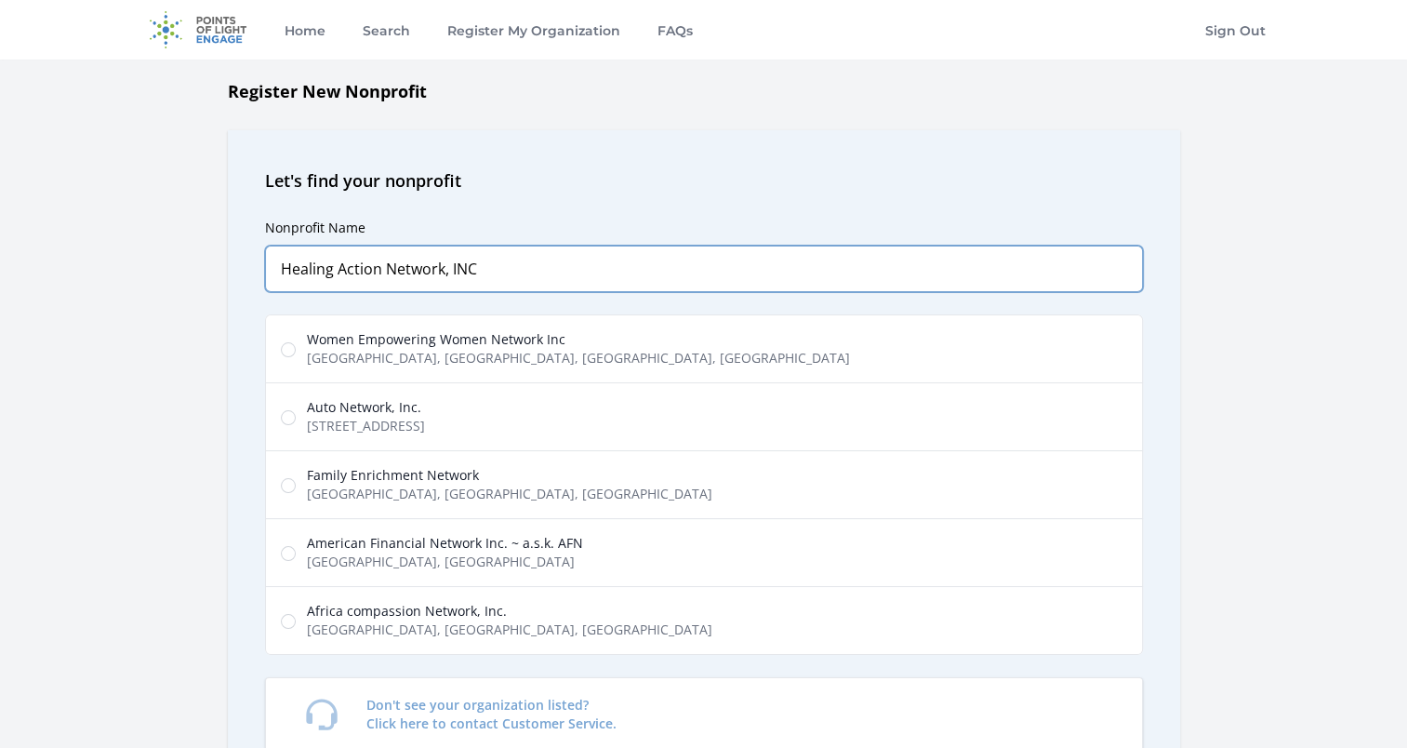
drag, startPoint x: 498, startPoint y: 262, endPoint x: 378, endPoint y: 269, distance: 120.2
click at [378, 269] on input "Healing Action Network, INC" at bounding box center [704, 269] width 878 height 47
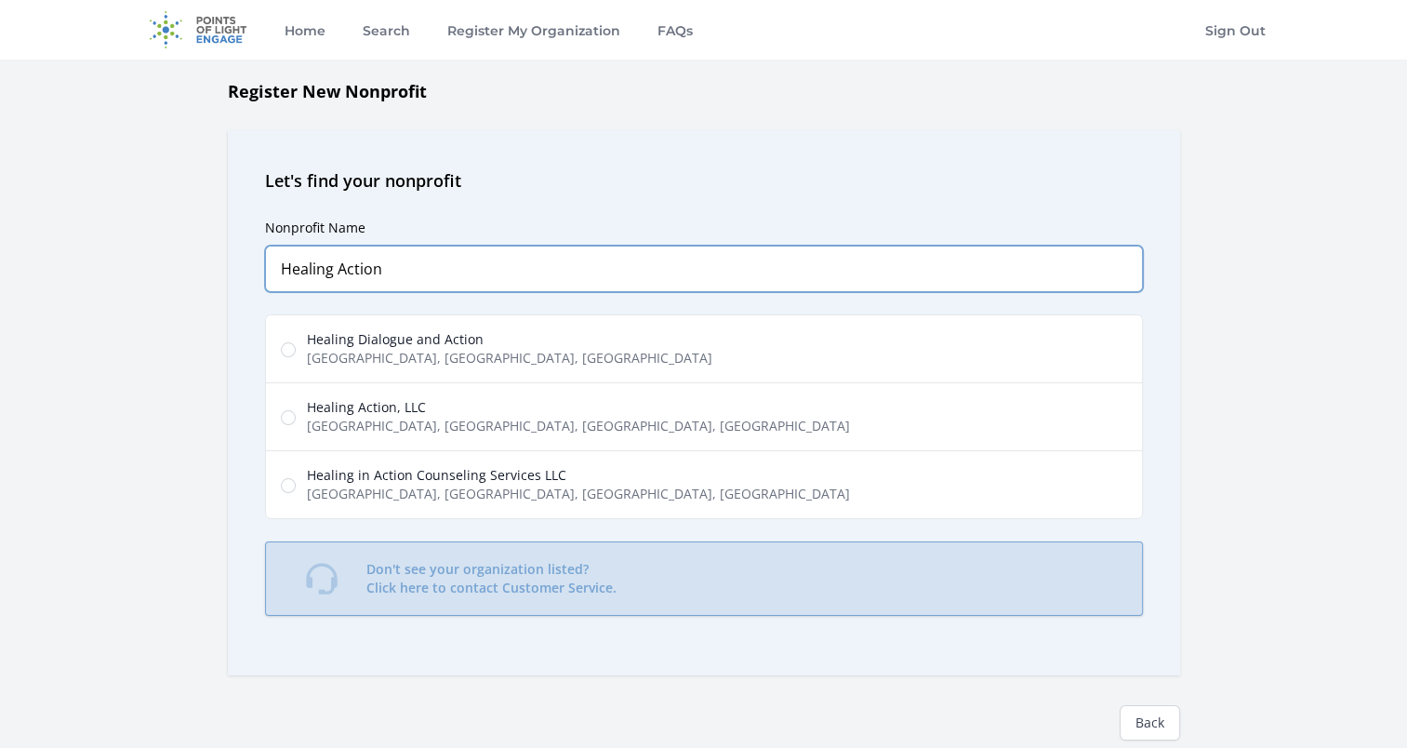
type input "Healing Action"
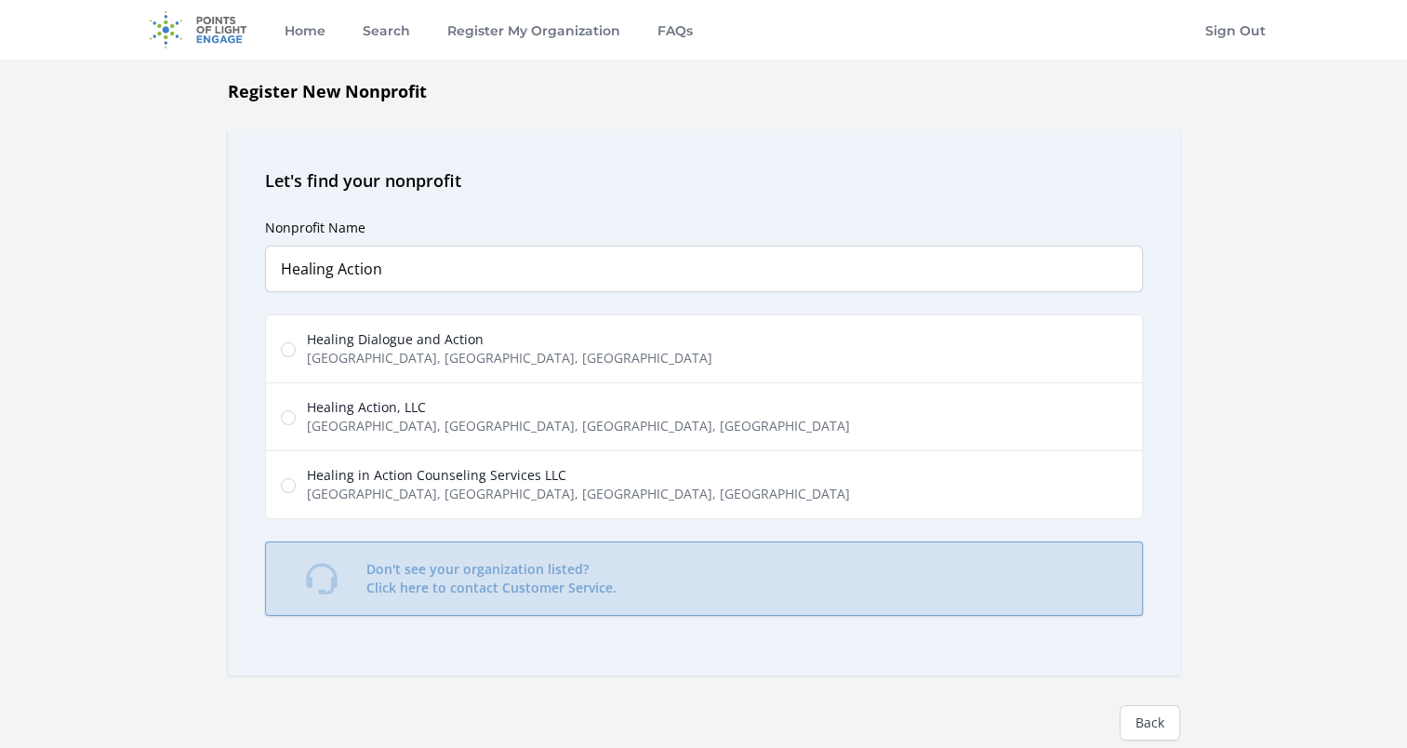
click at [569, 570] on p "Don't see your organization listed? Click here to contact Customer Service." at bounding box center [491, 578] width 250 height 37
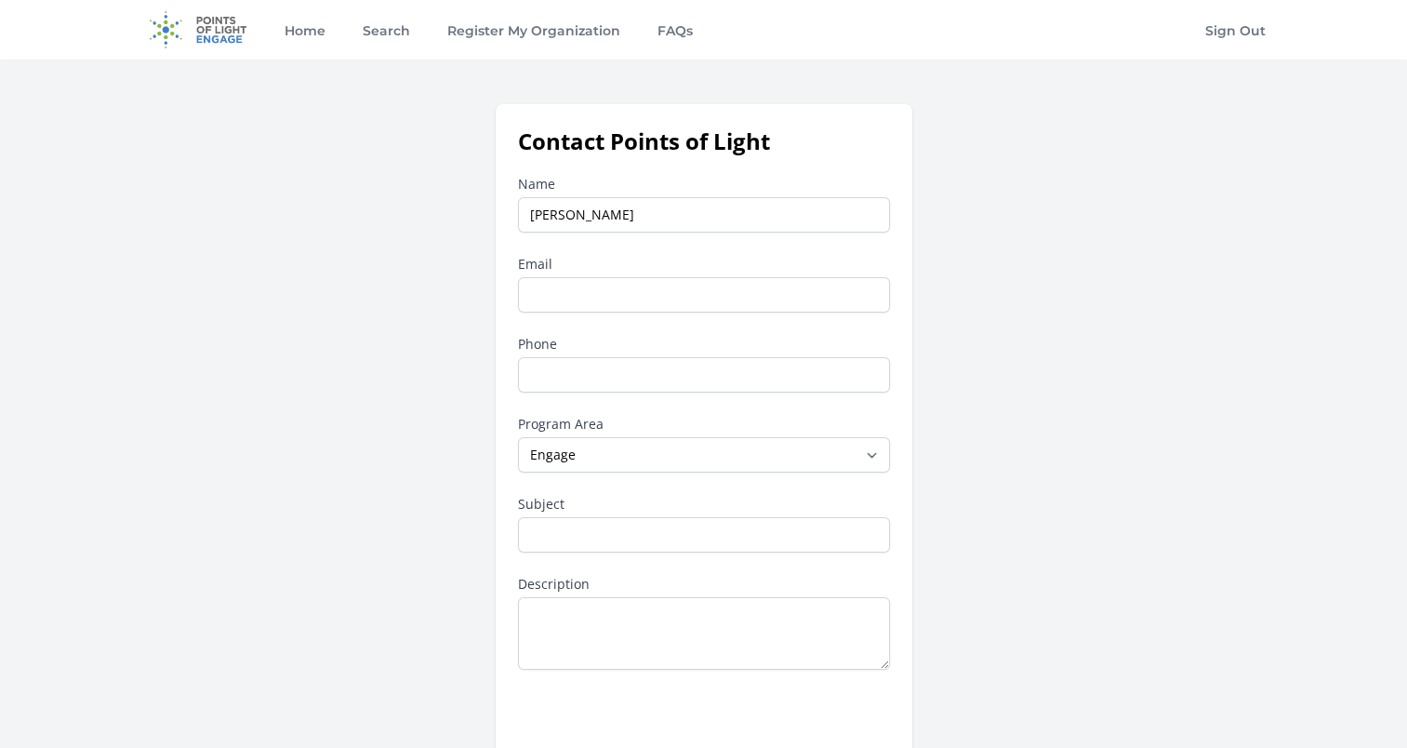
type input "[PERSON_NAME]"
type input "[EMAIL_ADDRESS][DOMAIN_NAME]"
type input "3147583910"
click at [451, 333] on div "Contact Points of Light Name [PERSON_NAME] Email [EMAIL_ADDRESS][DOMAIN_NAME] P…" at bounding box center [704, 485] width 1131 height 763
click at [615, 536] on input "Subject" at bounding box center [704, 534] width 372 height 35
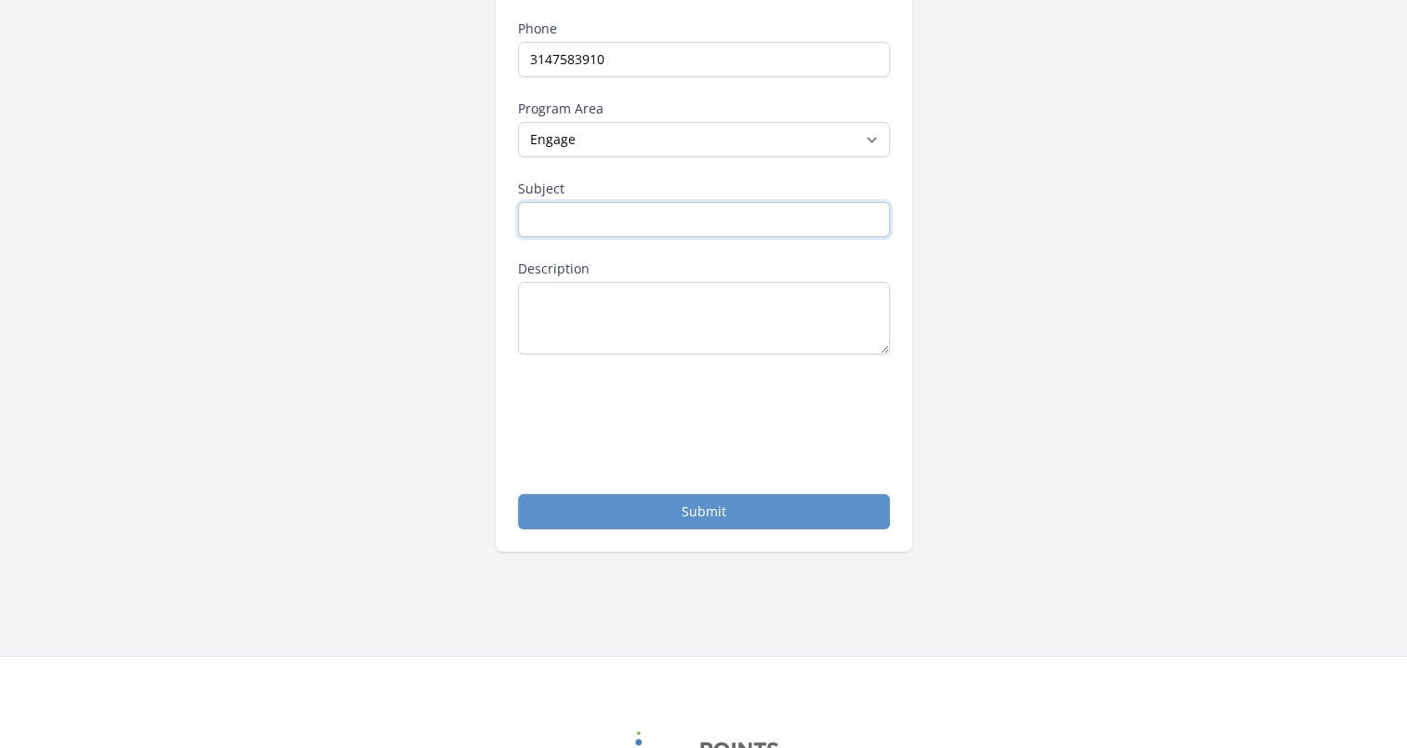
scroll to position [372, 0]
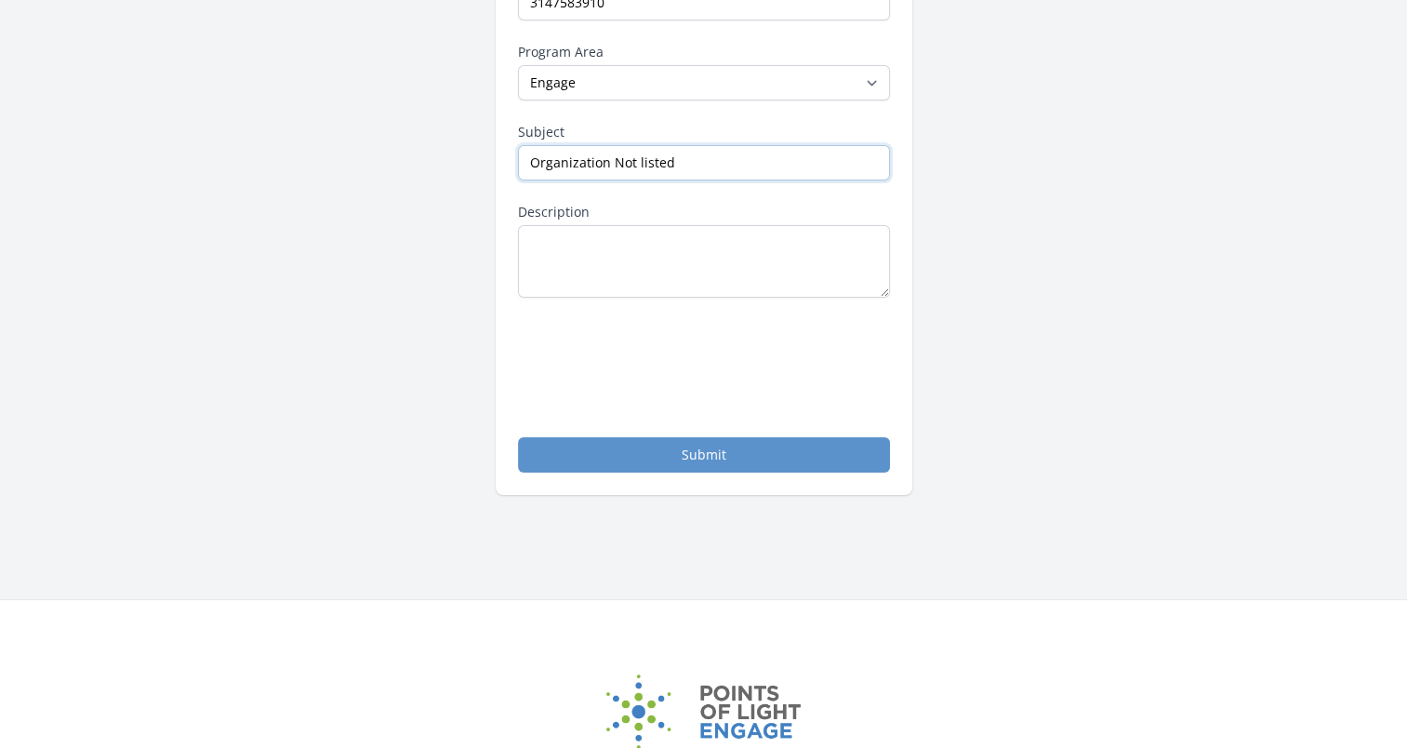
type input "Organization Not listed"
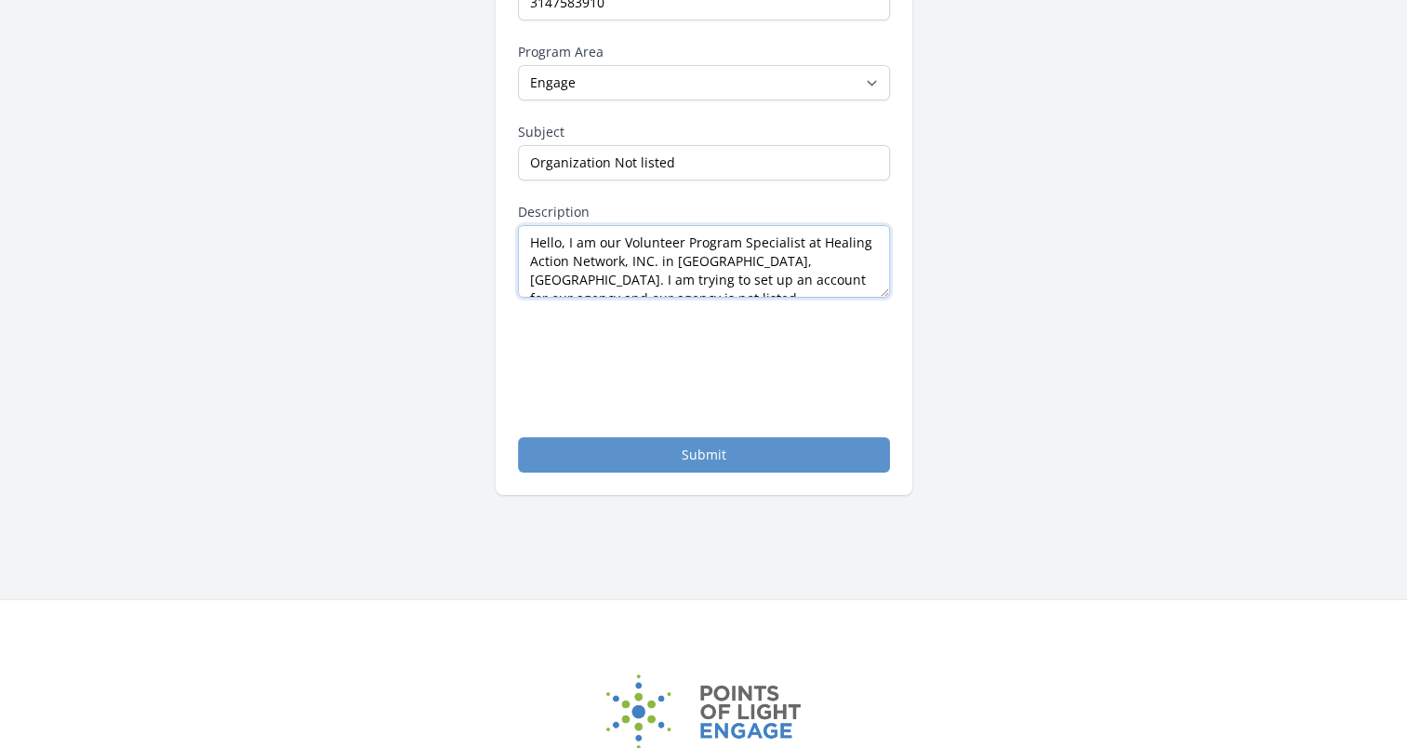
scroll to position [10, 0]
type textarea "Hello, I am our Volunteer Program Specialist at Healing Action Network, INC. in…"
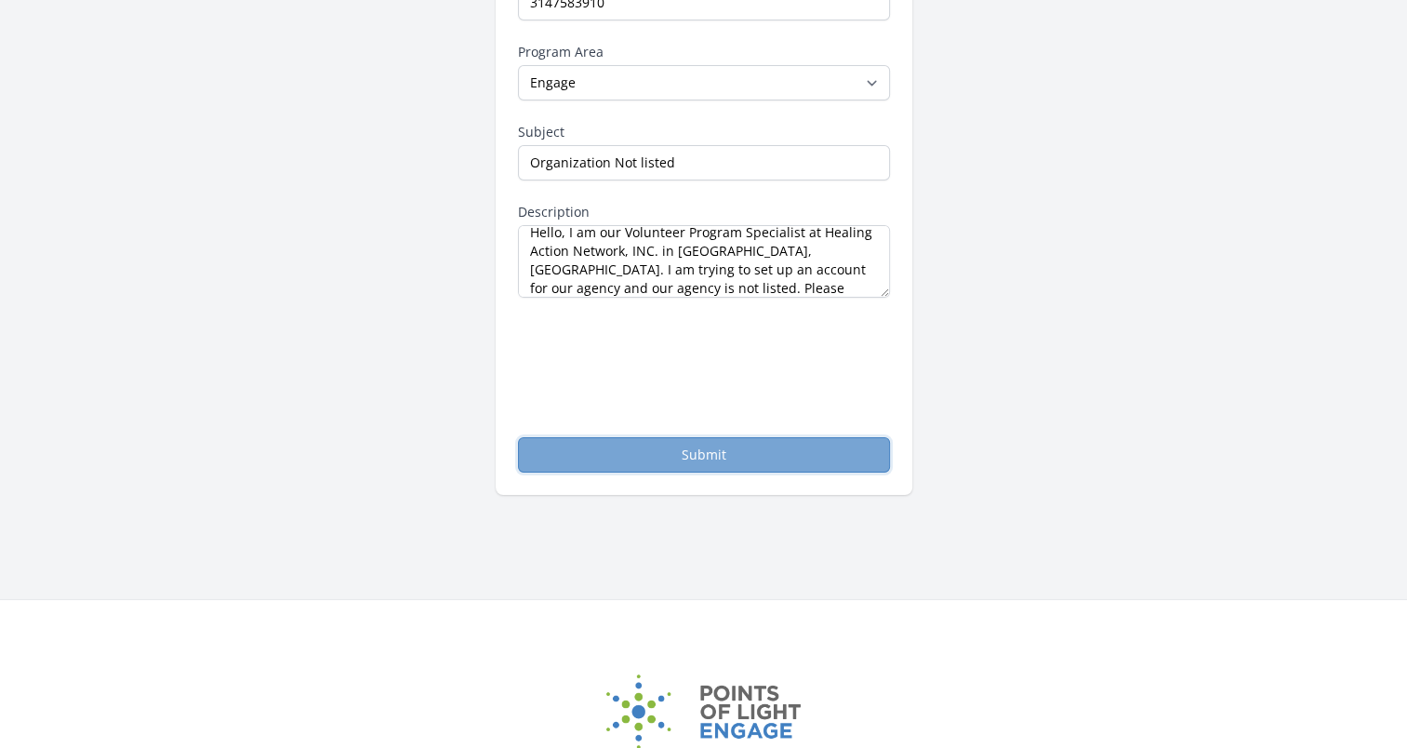
click at [714, 455] on button "Submit" at bounding box center [704, 454] width 372 height 35
